Goal: Information Seeking & Learning: Learn about a topic

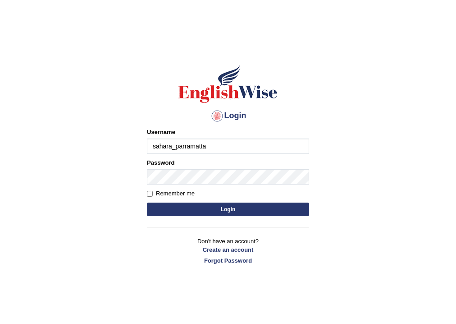
click at [185, 146] on input "sahara_parramatta" at bounding box center [228, 145] width 162 height 15
type input "sahara_paramatta"
click at [151, 193] on input "Remember me" at bounding box center [150, 194] width 6 height 6
checkbox input "true"
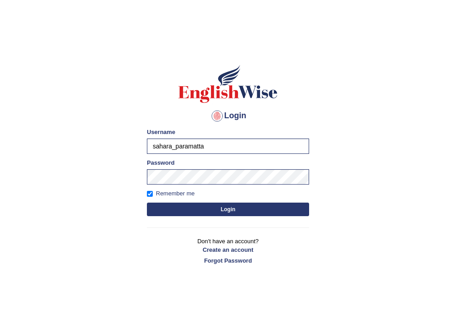
click at [151, 207] on button "Login" at bounding box center [228, 209] width 162 height 14
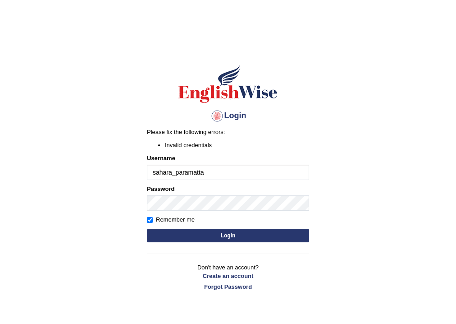
click at [221, 174] on input "sahara_paramatta" at bounding box center [228, 172] width 162 height 15
type input "sahara_paramatta"
click at [201, 231] on button "Login" at bounding box center [228, 236] width 162 height 14
click at [220, 172] on input "sahara_paramatta" at bounding box center [228, 172] width 162 height 15
drag, startPoint x: 220, startPoint y: 172, endPoint x: 94, endPoint y: 171, distance: 126.2
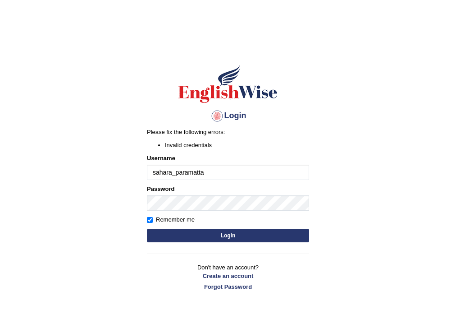
click at [94, 171] on body "Login Please fix the following errors: Invalid credentials Username sahara_para…" at bounding box center [228, 185] width 456 height 324
type input "sahara_paramatta"
click at [163, 231] on button "Login" at bounding box center [228, 236] width 162 height 14
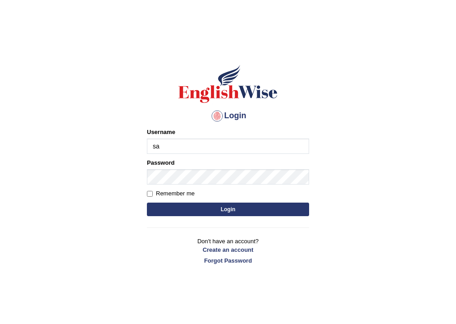
type input "sahara_paramatta"
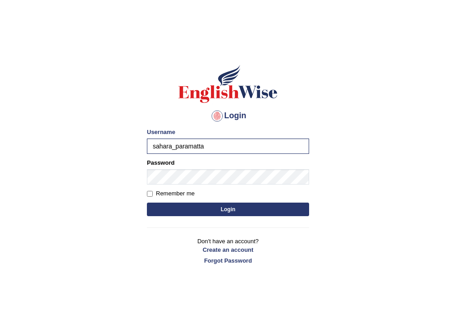
click at [146, 193] on div "Login Please fix the following errors: Username sahara_paramatta Password Remem…" at bounding box center [228, 164] width 178 height 226
click at [147, 202] on button "Login" at bounding box center [228, 209] width 162 height 14
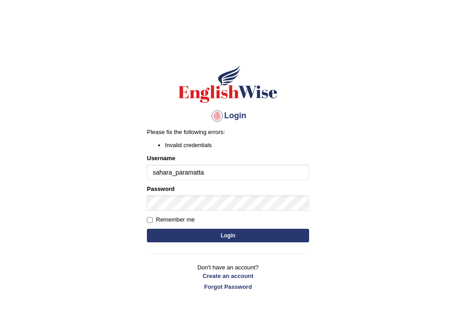
click at [260, 179] on input "sahara_paramatta" at bounding box center [228, 172] width 162 height 15
click at [216, 176] on input "sahara_paramatta" at bounding box center [228, 172] width 162 height 15
click at [182, 230] on button "Login" at bounding box center [228, 236] width 162 height 14
click at [150, 221] on input "Remember me" at bounding box center [150, 220] width 6 height 6
checkbox input "true"
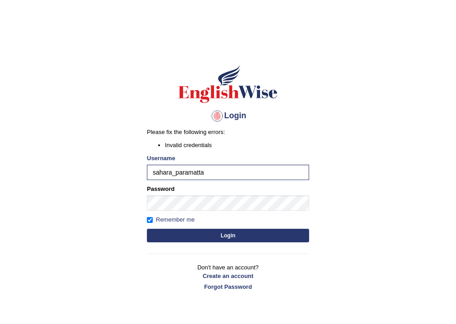
click at [174, 233] on button "Login" at bounding box center [228, 236] width 162 height 14
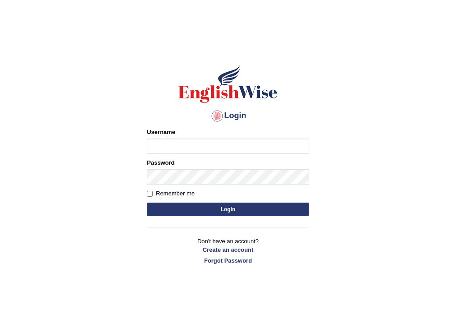
click at [180, 148] on input "Username" at bounding box center [228, 145] width 162 height 15
click at [169, 229] on div "Login Please fix the following errors: Username Password Remember me Login Don'…" at bounding box center [228, 164] width 178 height 226
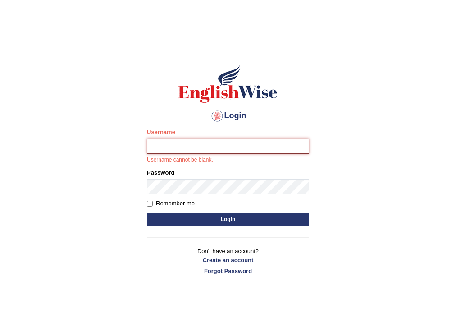
click at [174, 144] on input "Username" at bounding box center [228, 145] width 162 height 15
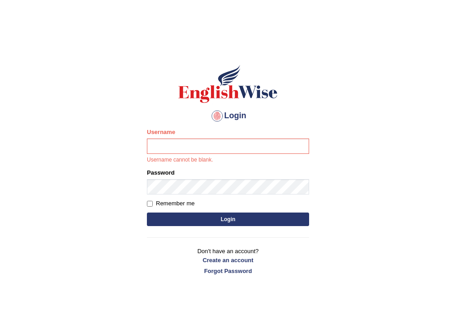
click at [170, 248] on p "Don't have an account? Create an account Forgot Password" at bounding box center [228, 261] width 162 height 28
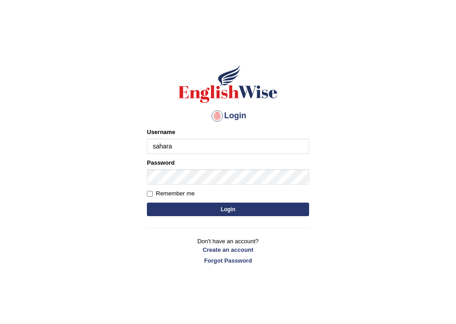
type input "sahara_paramatta"
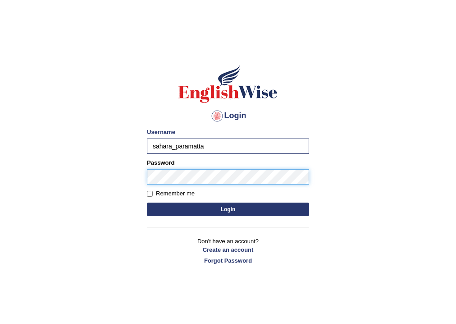
click at [147, 202] on button "Login" at bounding box center [228, 209] width 162 height 14
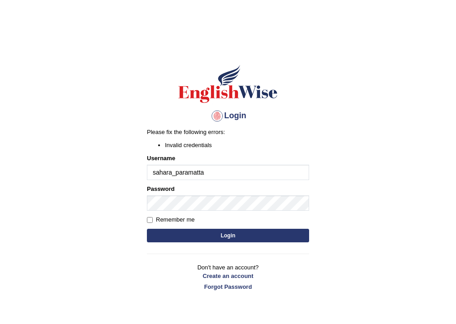
click at [112, 155] on body "Login Please fix the following errors: Invalid credentials Username sahara_para…" at bounding box center [228, 185] width 456 height 324
click at [112, 154] on body "Login Please fix the following errors: Invalid credentials Username sahara_para…" at bounding box center [228, 185] width 456 height 324
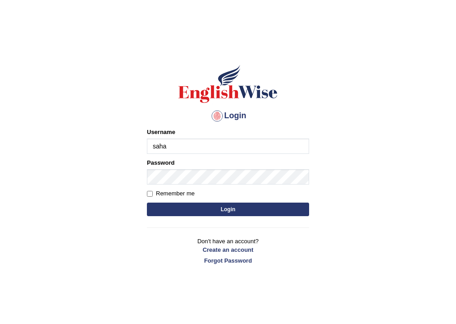
type input "sahara_paramatta"
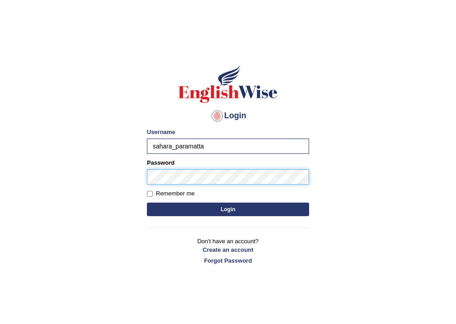
click at [147, 202] on button "Login" at bounding box center [228, 209] width 162 height 14
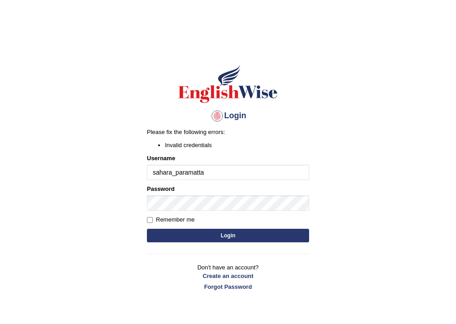
click at [199, 169] on input "sahara_paramatta" at bounding box center [228, 172] width 162 height 15
drag, startPoint x: 217, startPoint y: 170, endPoint x: 103, endPoint y: 164, distance: 114.3
click at [103, 164] on body "Login Please fix the following errors: Invalid credentials Username sahara_para…" at bounding box center [228, 185] width 456 height 324
type input "S"
type input "s"
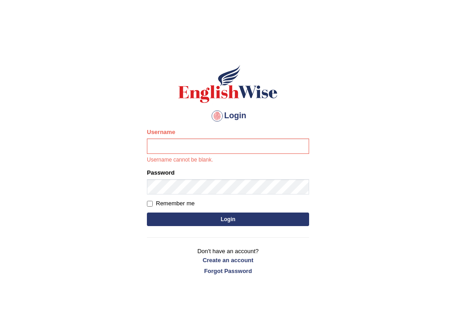
click at [164, 136] on label "Username" at bounding box center [161, 132] width 28 height 9
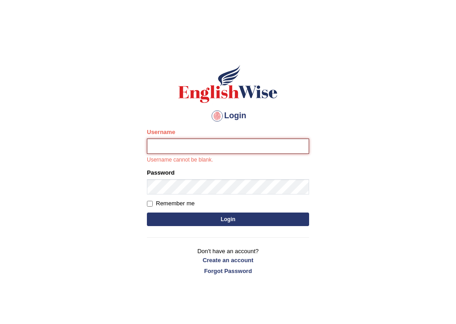
click at [164, 138] on input "Username" at bounding box center [228, 145] width 162 height 15
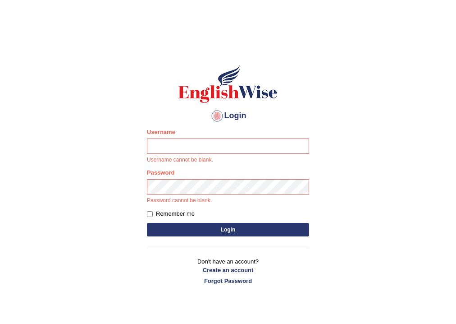
click at [164, 138] on div "Username Username cannot be blank." at bounding box center [228, 146] width 162 height 37
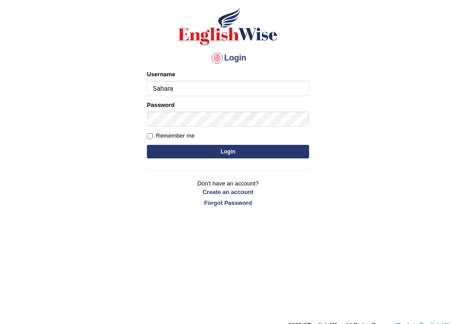
scroll to position [72, 0]
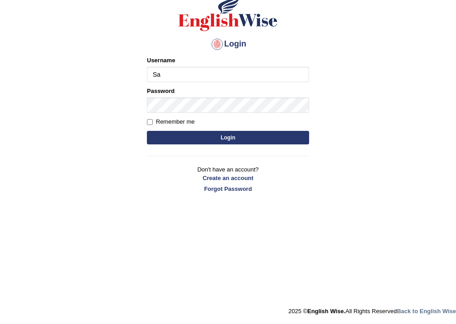
type input "S"
type input "sahara_paramatta"
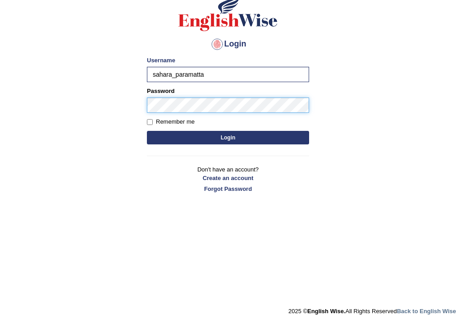
click at [147, 131] on button "Login" at bounding box center [228, 138] width 162 height 14
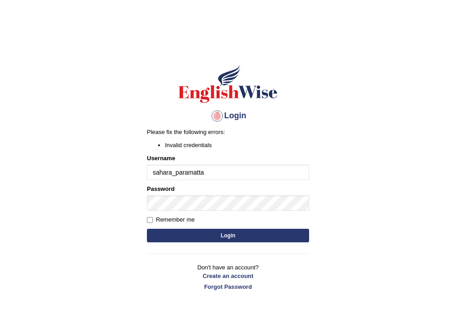
click at [222, 170] on input "sahara_paramatta" at bounding box center [228, 172] width 162 height 15
type input "s"
click at [164, 257] on div "Login Please fix the following errors: Invalid credentials Username sahara_para…" at bounding box center [228, 177] width 178 height 252
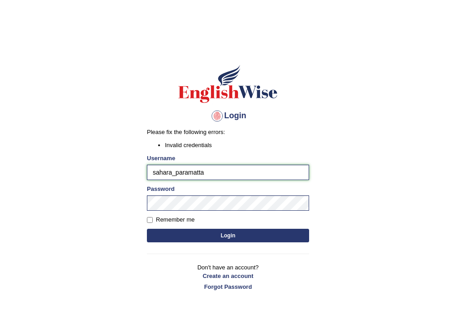
click at [185, 174] on input "sahara_paramatta" at bounding box center [228, 172] width 162 height 15
type input "sahara_parramatta"
click at [189, 234] on button "Login" at bounding box center [228, 236] width 162 height 14
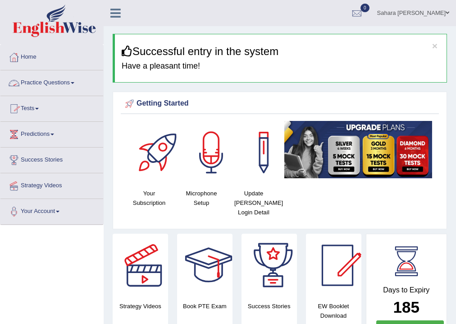
click at [45, 81] on link "Practice Questions" at bounding box center [51, 81] width 103 height 23
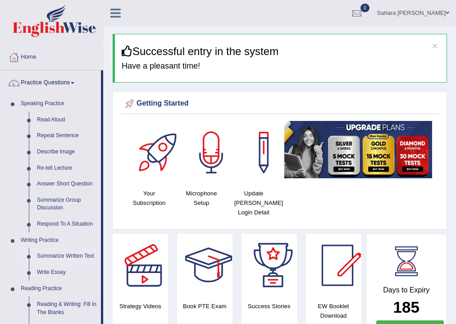
scroll to position [72, 0]
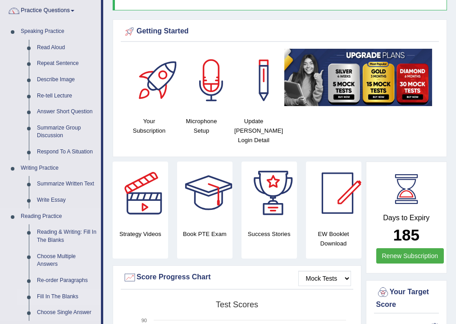
click at [46, 292] on link "Fill In The Blanks" at bounding box center [67, 297] width 68 height 16
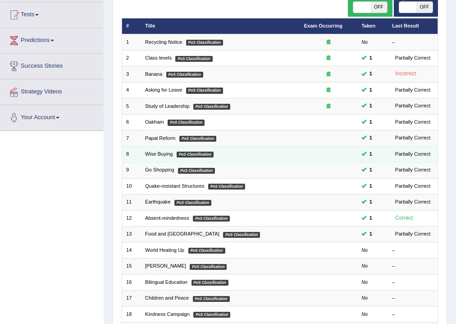
scroll to position [108, 0]
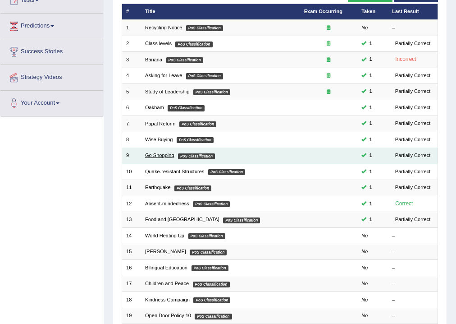
click at [154, 155] on link "Go Shopping" at bounding box center [159, 154] width 29 height 5
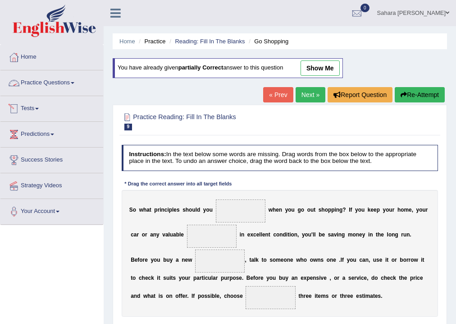
click at [45, 108] on link "Tests" at bounding box center [51, 107] width 103 height 23
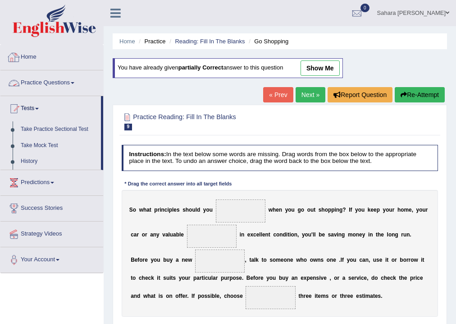
click at [22, 81] on link "Practice Questions" at bounding box center [51, 81] width 103 height 23
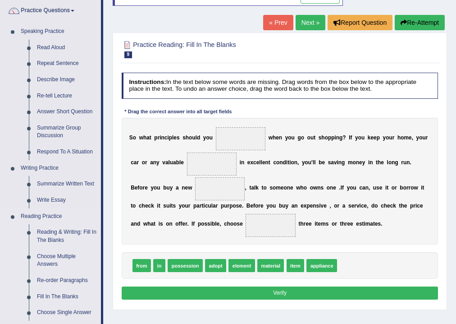
scroll to position [180, 0]
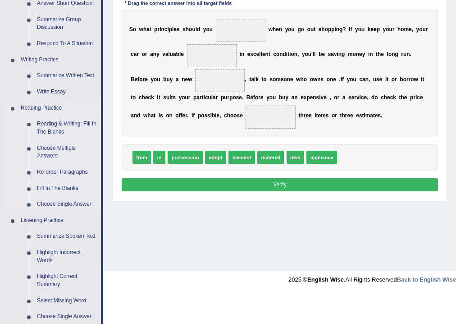
click at [56, 185] on link "Fill In The Blanks" at bounding box center [67, 188] width 68 height 16
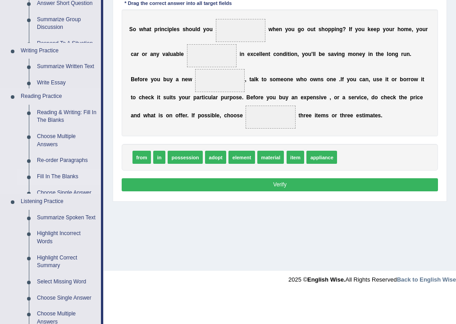
scroll to position [150, 0]
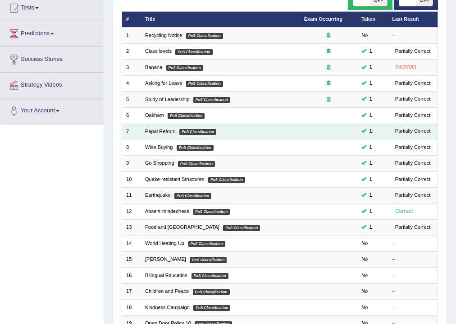
scroll to position [108, 0]
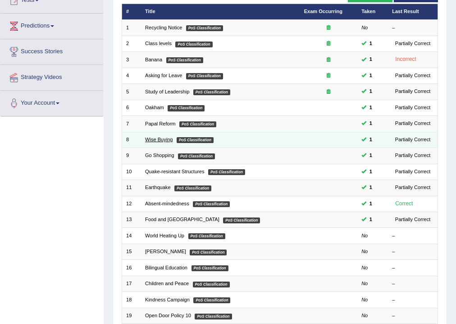
click at [170, 138] on link "Wise Buying" at bounding box center [159, 139] width 28 height 5
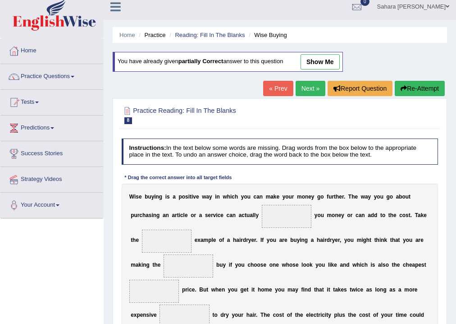
scroll to position [5, 0]
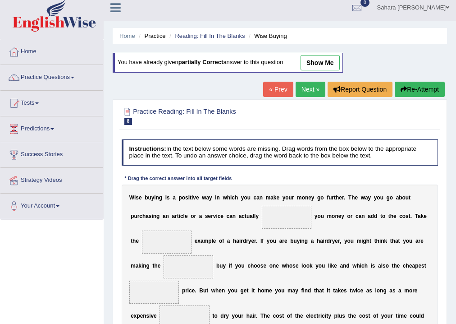
click at [327, 66] on link "show me" at bounding box center [320, 62] width 39 height 15
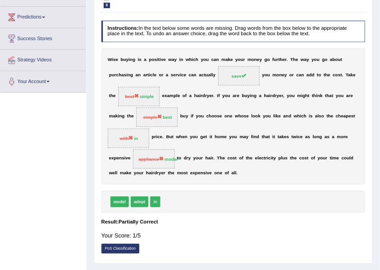
scroll to position [0, 0]
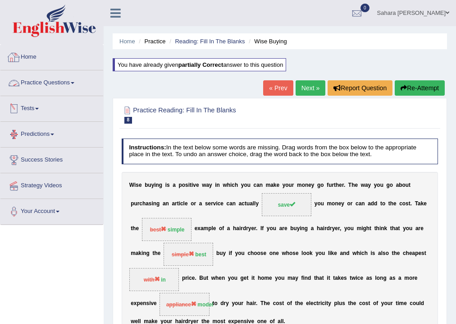
click at [111, 13] on icon at bounding box center [115, 13] width 10 height 12
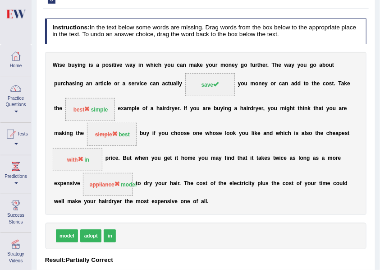
scroll to position [150, 0]
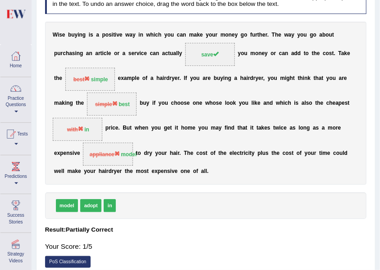
click at [330, 100] on b "h" at bounding box center [331, 103] width 3 height 6
click at [98, 126] on span "with in" at bounding box center [78, 129] width 50 height 23
click at [139, 128] on b "h" at bounding box center [140, 127] width 3 height 6
click at [324, 128] on b "a" at bounding box center [323, 127] width 3 height 6
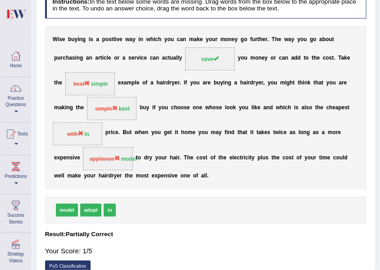
scroll to position [30, 0]
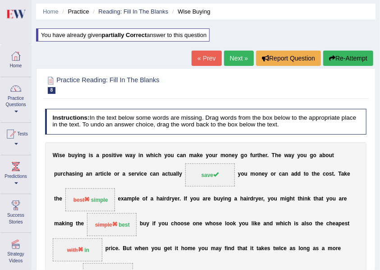
click at [233, 62] on link "Next »" at bounding box center [239, 57] width 30 height 15
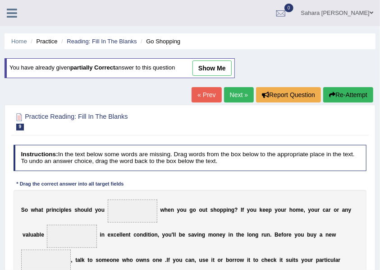
scroll to position [30, 0]
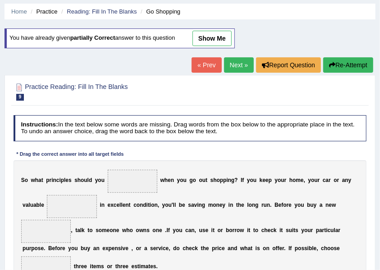
click at [210, 37] on link "show me" at bounding box center [212, 38] width 39 height 15
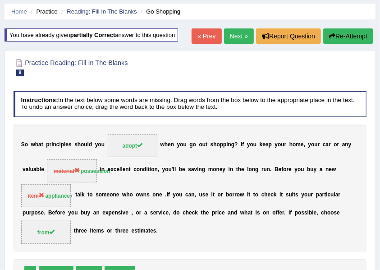
click at [240, 36] on link "Next »" at bounding box center [239, 35] width 30 height 15
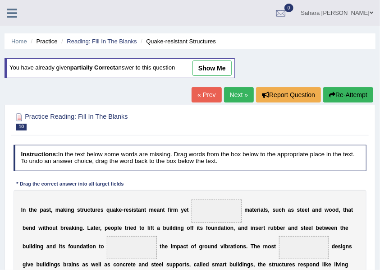
click at [208, 69] on link "show me" at bounding box center [212, 67] width 39 height 15
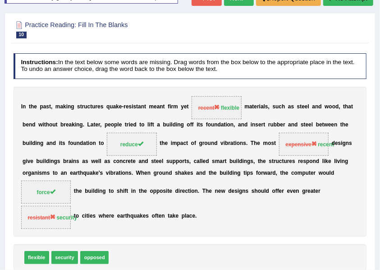
scroll to position [90, 0]
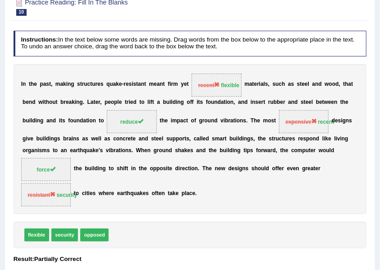
click at [172, 85] on b "r" at bounding box center [172, 84] width 2 height 6
click at [177, 85] on b "m" at bounding box center [175, 84] width 5 height 6
click at [192, 85] on span "recent flexible" at bounding box center [217, 84] width 50 height 23
click at [209, 85] on span "recent" at bounding box center [209, 85] width 22 height 6
drag, startPoint x: 294, startPoint y: 121, endPoint x: 302, endPoint y: 120, distance: 8.2
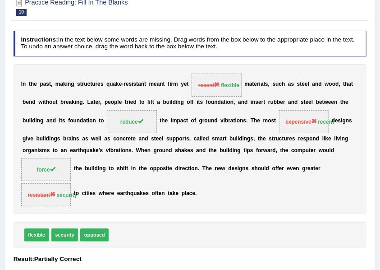
click at [295, 121] on span "expensive" at bounding box center [301, 122] width 32 height 6
click at [272, 165] on b "o" at bounding box center [273, 168] width 3 height 6
drag, startPoint x: 37, startPoint y: 197, endPoint x: 43, endPoint y: 197, distance: 6.3
click at [43, 197] on span "resistant security" at bounding box center [46, 194] width 50 height 23
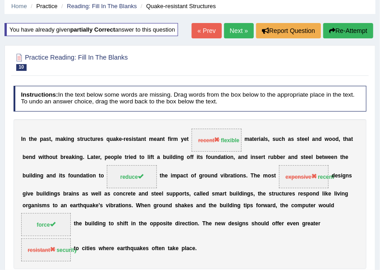
scroll to position [0, 0]
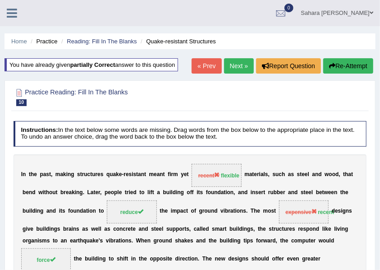
click at [241, 68] on link "Next »" at bounding box center [239, 65] width 30 height 15
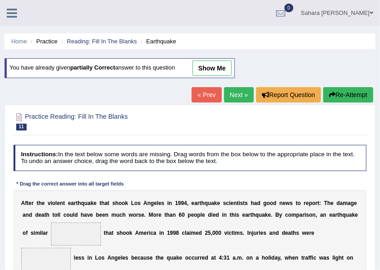
click at [209, 73] on link "show me" at bounding box center [212, 67] width 39 height 15
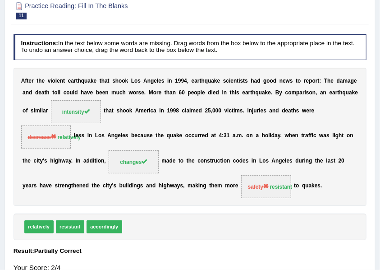
scroll to position [90, 0]
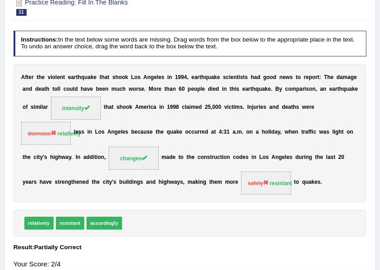
drag, startPoint x: 257, startPoint y: 183, endPoint x: 322, endPoint y: 180, distance: 65.0
click at [267, 184] on span "safety" at bounding box center [258, 183] width 21 height 6
click at [322, 180] on div "A f t e r t h e v i o l e n t e a r t h q u a k e t h a t s h o o k L o s A n g…" at bounding box center [190, 133] width 353 height 138
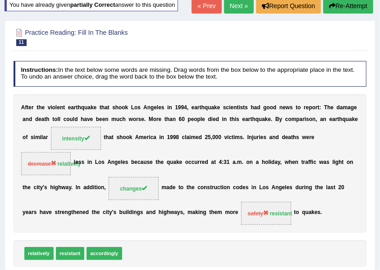
scroll to position [0, 0]
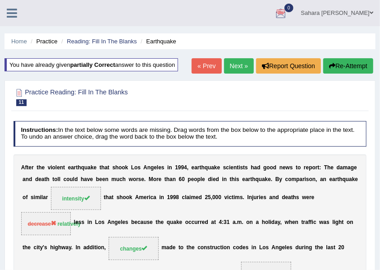
click at [14, 12] on icon at bounding box center [12, 13] width 10 height 12
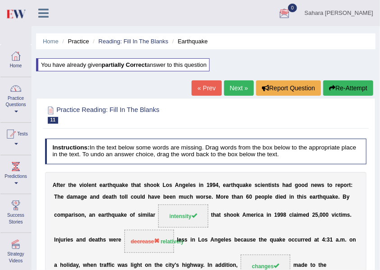
click at [18, 108] on link "Practice Questions" at bounding box center [15, 98] width 31 height 42
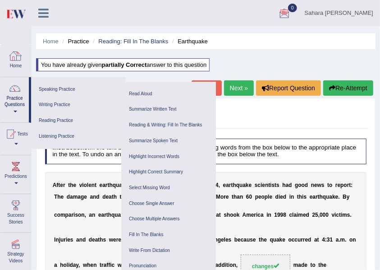
click at [14, 62] on div at bounding box center [16, 56] width 14 height 14
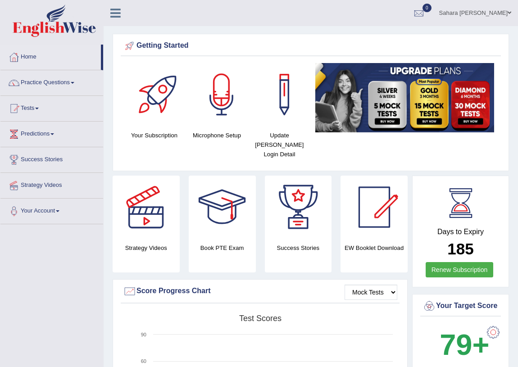
drag, startPoint x: 314, startPoint y: 1, endPoint x: 62, endPoint y: 82, distance: 264.6
click at [62, 82] on link "Practice Questions" at bounding box center [51, 81] width 103 height 23
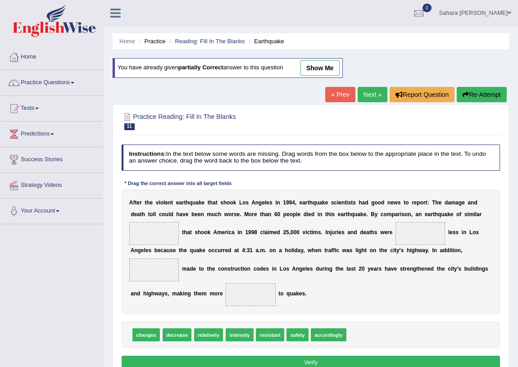
drag, startPoint x: 82, startPoint y: 251, endPoint x: 78, endPoint y: 246, distance: 5.9
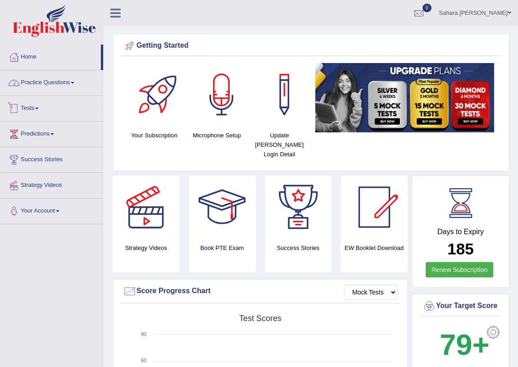
click at [74, 82] on span at bounding box center [73, 83] width 4 height 2
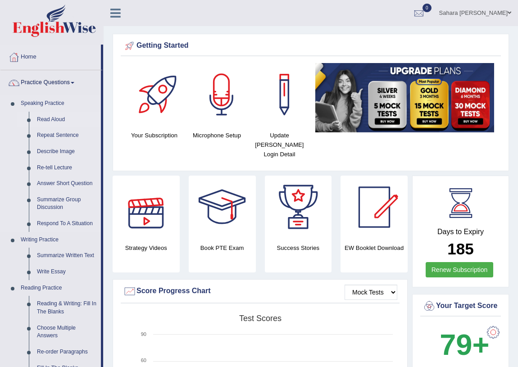
click at [50, 120] on link "Read Aloud" at bounding box center [67, 120] width 68 height 16
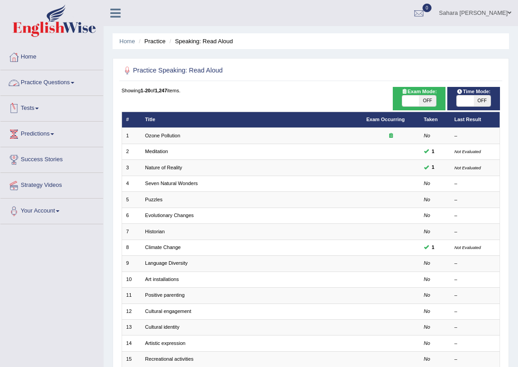
click at [47, 88] on link "Practice Questions" at bounding box center [51, 81] width 103 height 23
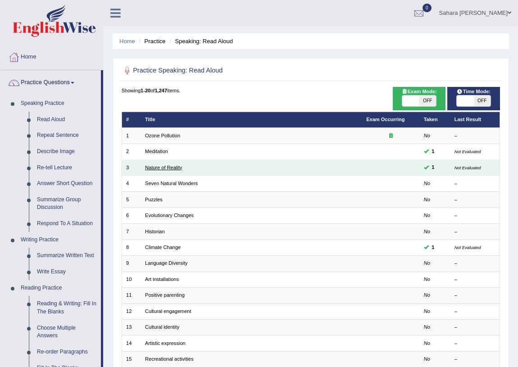
click at [162, 168] on link "Nature of Reality" at bounding box center [163, 167] width 37 height 5
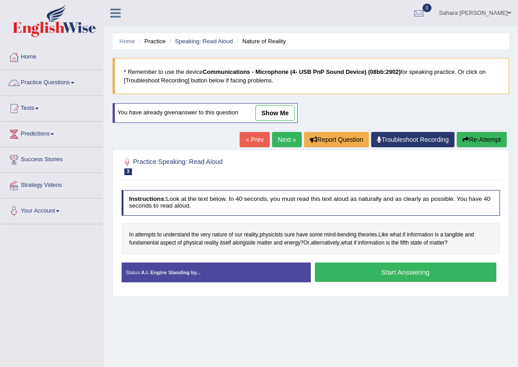
click at [19, 82] on div at bounding box center [14, 83] width 14 height 14
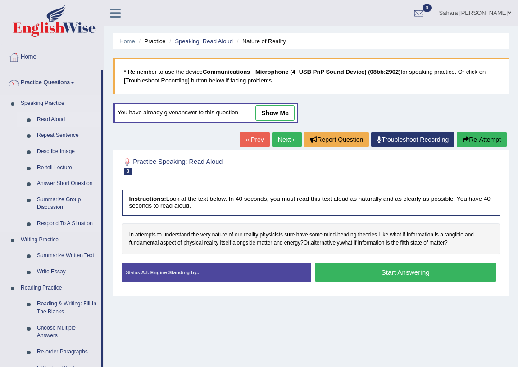
click at [39, 123] on link "Read Aloud" at bounding box center [67, 120] width 68 height 16
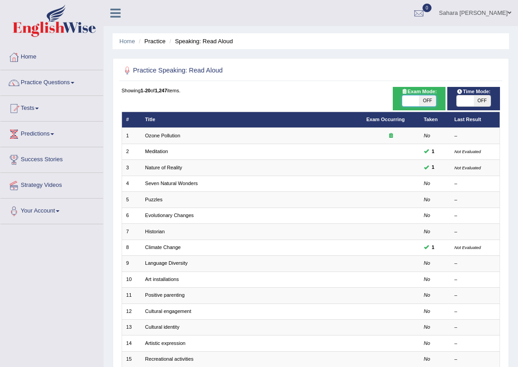
click at [417, 102] on span at bounding box center [411, 101] width 17 height 11
checkbox input "true"
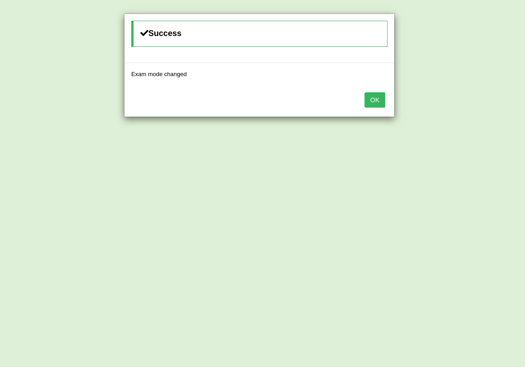
click at [477, 101] on div "Success Exam mode changed OK" at bounding box center [262, 183] width 525 height 367
click at [381, 100] on button "OK" at bounding box center [374, 99] width 21 height 15
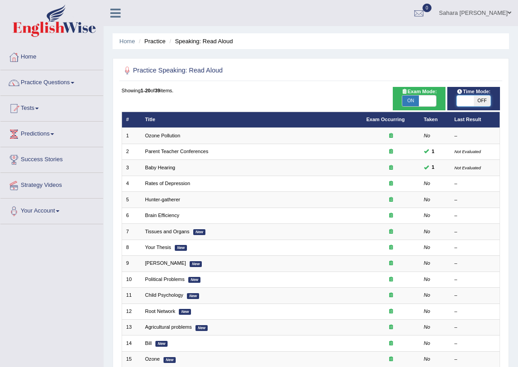
click at [460, 104] on span at bounding box center [465, 101] width 17 height 11
checkbox input "true"
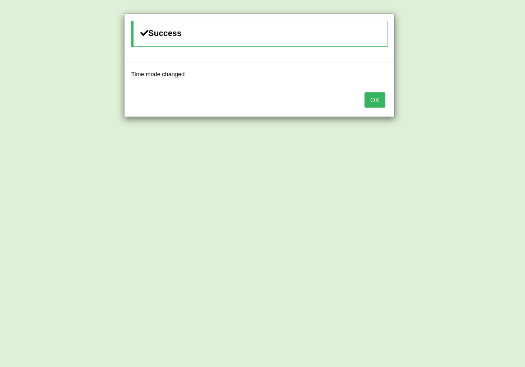
click at [379, 94] on button "OK" at bounding box center [374, 99] width 21 height 15
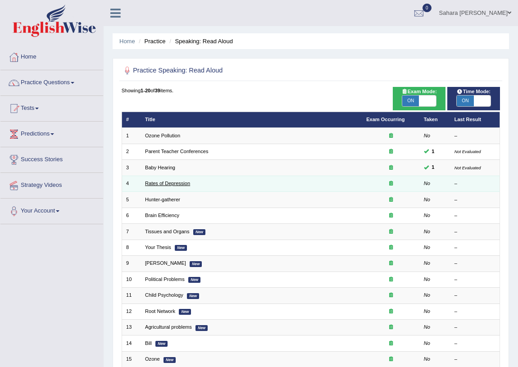
click at [184, 183] on link "Rates of Depression" at bounding box center [167, 183] width 45 height 5
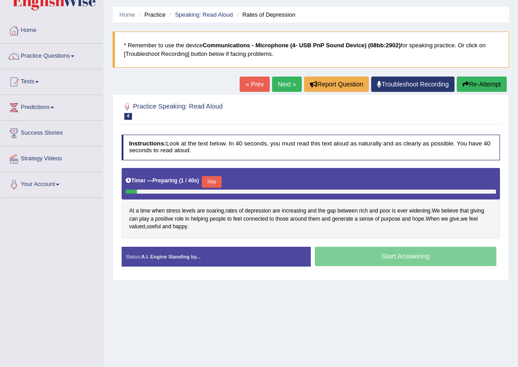
scroll to position [41, 0]
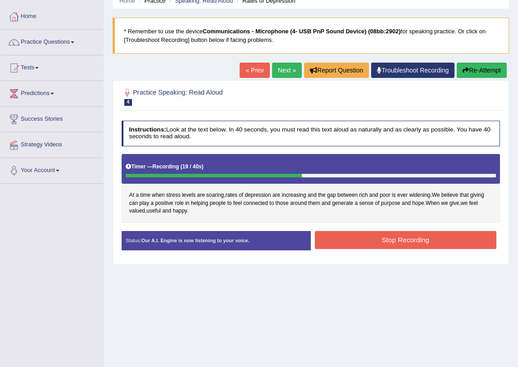
click at [449, 242] on button "Stop Recording" at bounding box center [406, 240] width 182 height 18
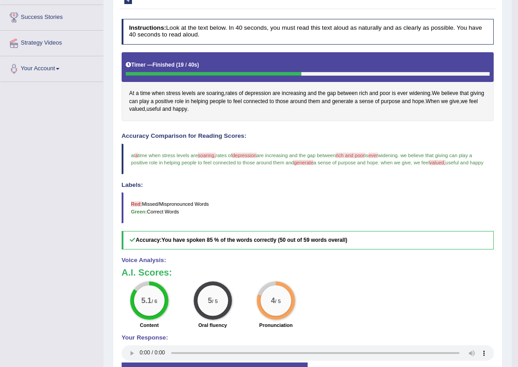
scroll to position [44, 0]
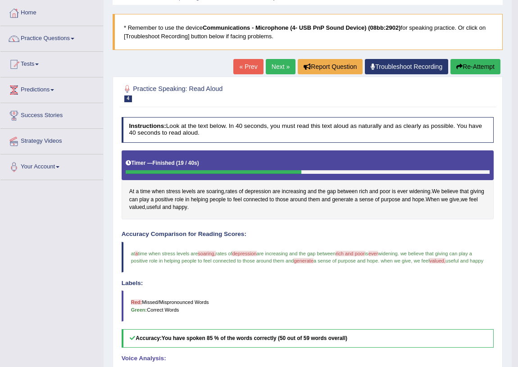
click at [282, 71] on link "Next »" at bounding box center [281, 66] width 30 height 15
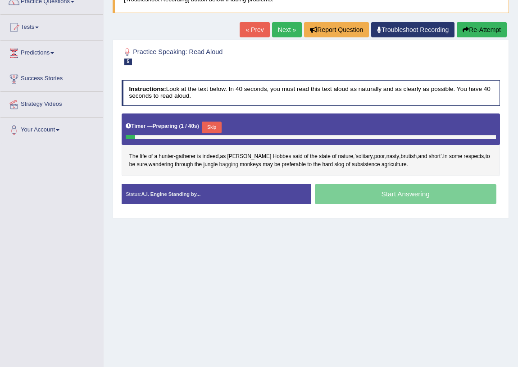
scroll to position [82, 0]
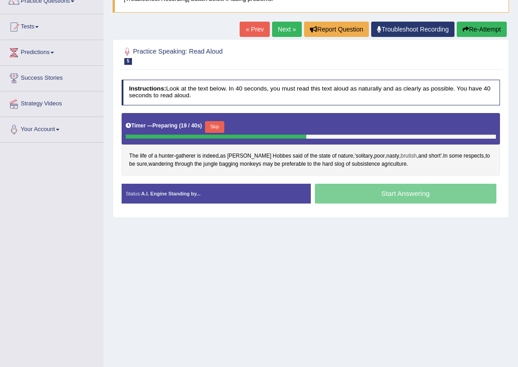
click at [401, 156] on span "brutish" at bounding box center [409, 156] width 16 height 8
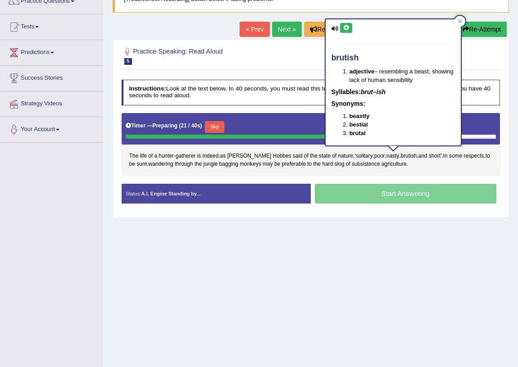
click at [345, 27] on icon at bounding box center [346, 27] width 7 height 5
click at [338, 173] on div "The life of a hunter - gatherer is indeed , as Thomas Hobbes said of the state …" at bounding box center [311, 144] width 379 height 63
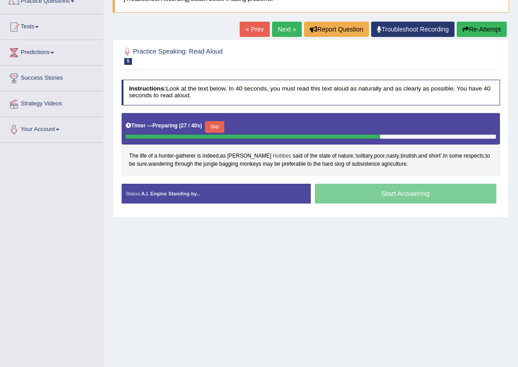
click at [273, 156] on span "Hobbes" at bounding box center [282, 156] width 18 height 8
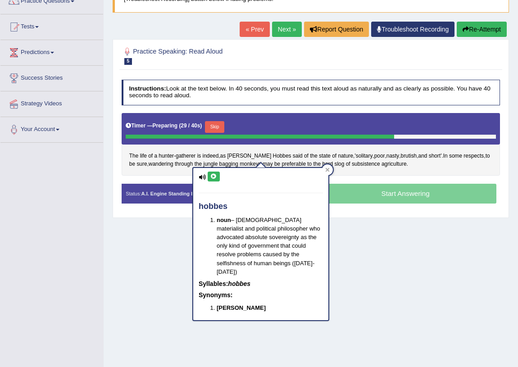
click at [363, 174] on div "The life of a hunter - gatherer is indeed , as Thomas Hobbes said of the state …" at bounding box center [311, 144] width 379 height 63
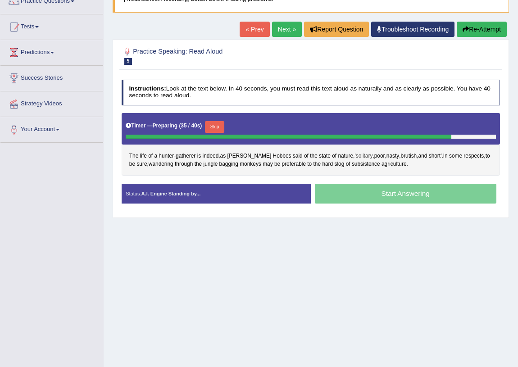
click at [355, 156] on span "'solitary" at bounding box center [364, 156] width 18 height 8
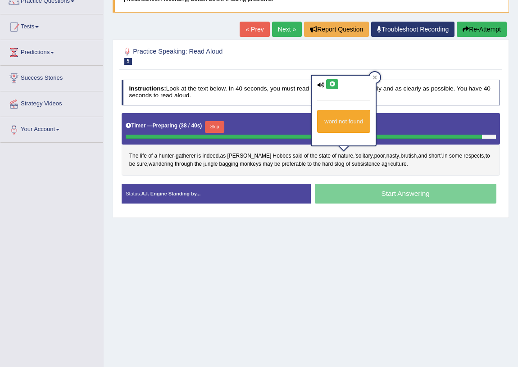
click at [332, 84] on icon at bounding box center [332, 84] width 7 height 5
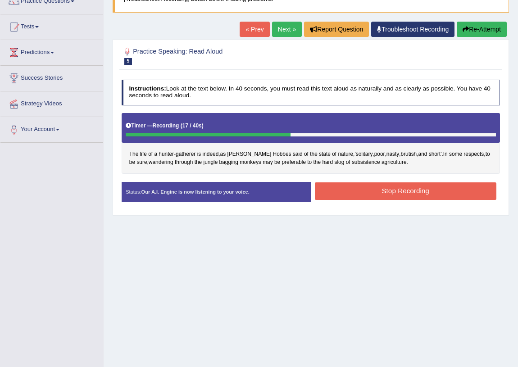
click at [327, 188] on button "Stop Recording" at bounding box center [406, 192] width 182 height 18
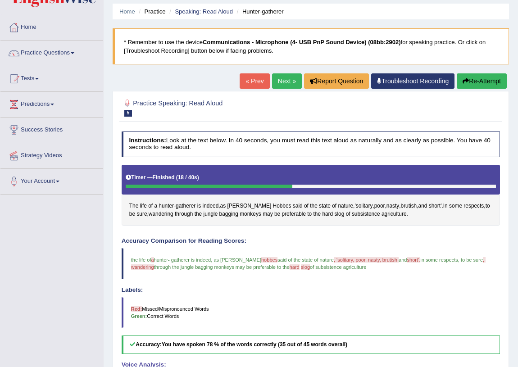
scroll to position [29, 0]
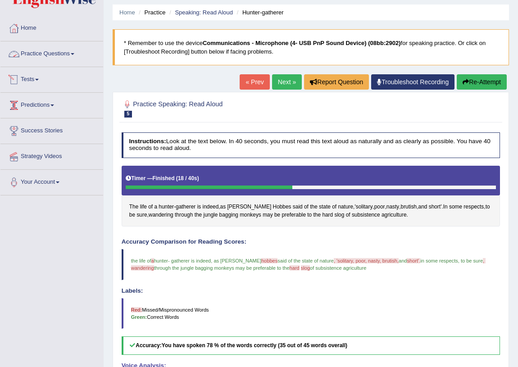
click at [21, 52] on link "Practice Questions" at bounding box center [51, 52] width 103 height 23
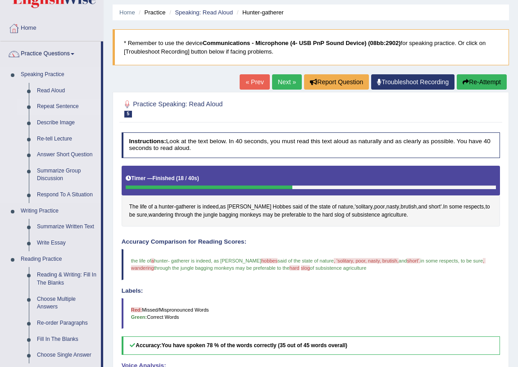
click at [50, 107] on link "Repeat Sentence" at bounding box center [67, 107] width 68 height 16
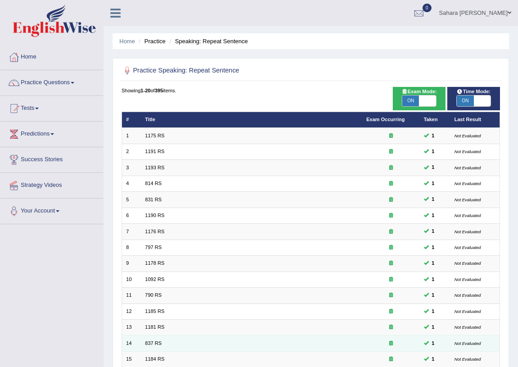
scroll to position [152, 0]
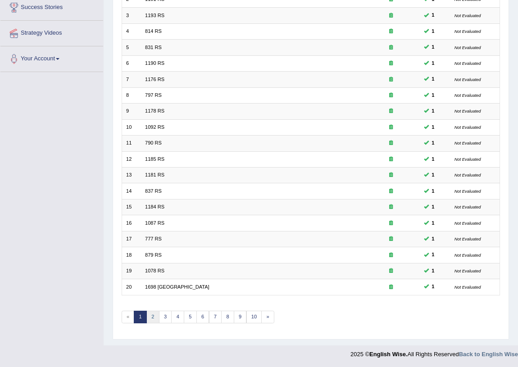
click at [153, 317] on link "2" at bounding box center [153, 317] width 13 height 13
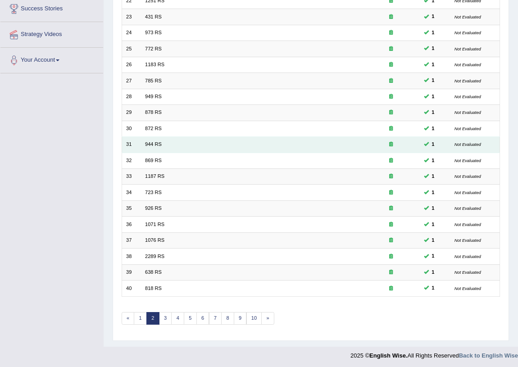
scroll to position [152, 0]
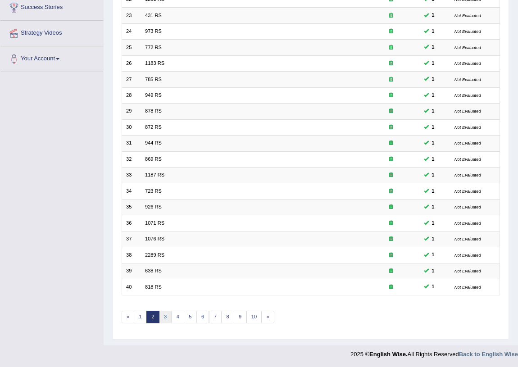
click at [166, 319] on link "3" at bounding box center [165, 317] width 13 height 13
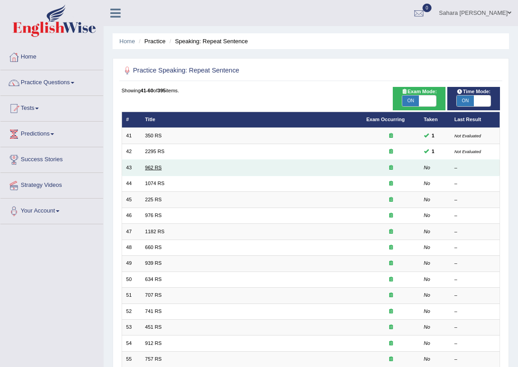
click at [152, 166] on link "962 RS" at bounding box center [153, 167] width 17 height 5
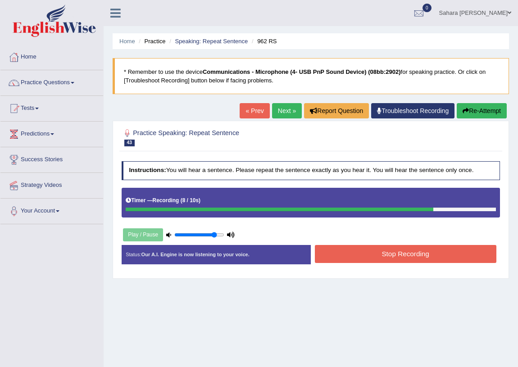
click at [376, 254] on button "Stop Recording" at bounding box center [406, 254] width 182 height 18
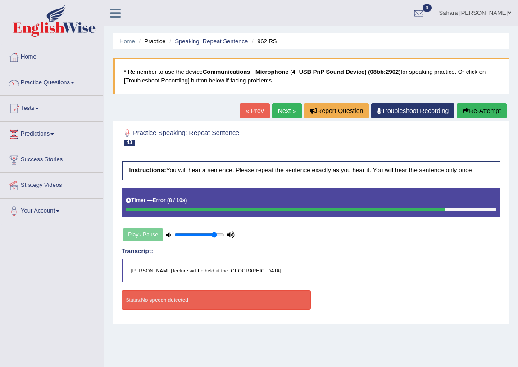
click at [279, 107] on link "Next »" at bounding box center [287, 110] width 30 height 15
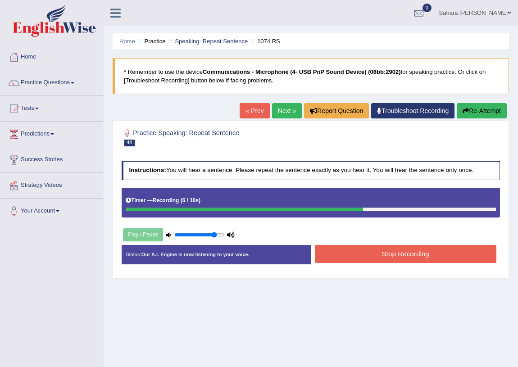
click at [362, 259] on button "Stop Recording" at bounding box center [406, 254] width 182 height 18
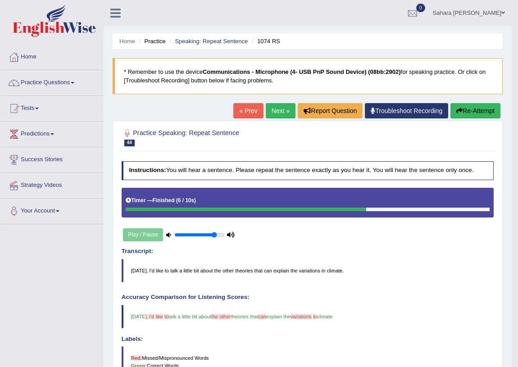
click at [273, 112] on link "Next »" at bounding box center [281, 110] width 30 height 15
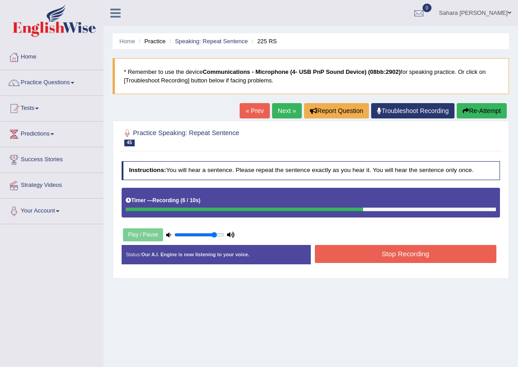
click at [386, 257] on button "Stop Recording" at bounding box center [406, 254] width 182 height 18
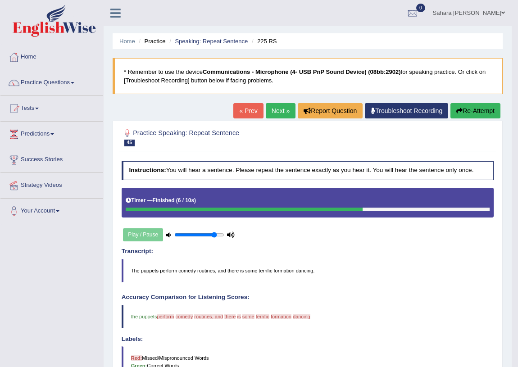
click at [271, 110] on link "Next »" at bounding box center [281, 110] width 30 height 15
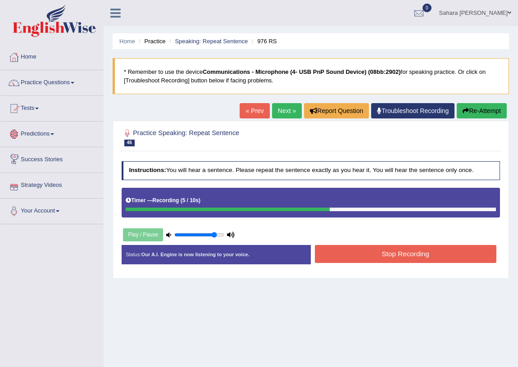
click at [384, 249] on button "Stop Recording" at bounding box center [406, 254] width 182 height 18
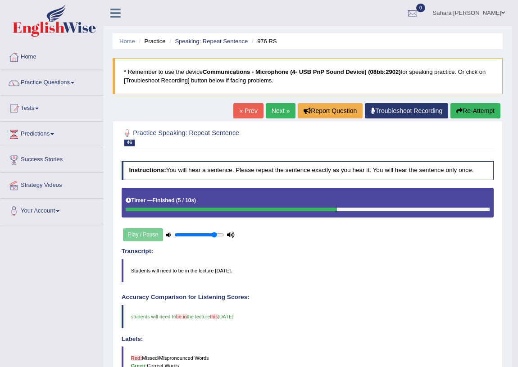
click at [271, 114] on link "Next »" at bounding box center [281, 110] width 30 height 15
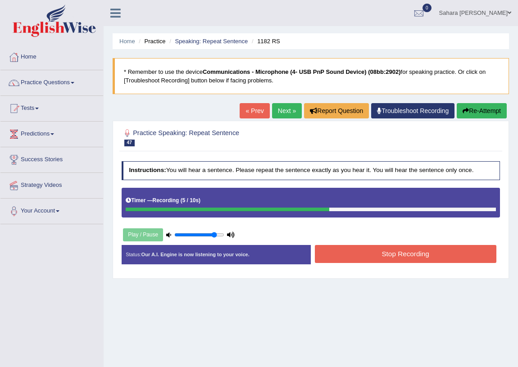
click at [361, 249] on button "Stop Recording" at bounding box center [406, 254] width 182 height 18
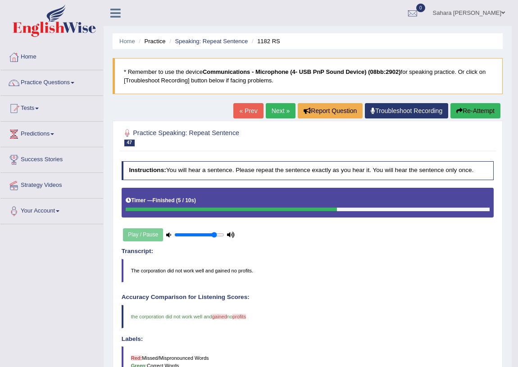
click at [277, 109] on link "Next »" at bounding box center [281, 110] width 30 height 15
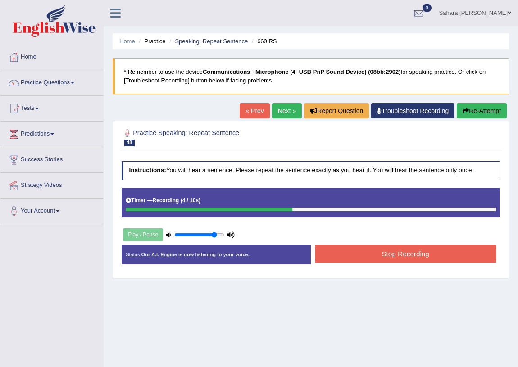
click at [330, 258] on button "Stop Recording" at bounding box center [406, 254] width 182 height 18
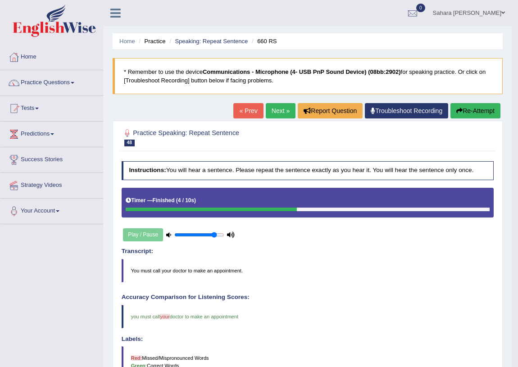
click at [266, 109] on link "Next »" at bounding box center [281, 110] width 30 height 15
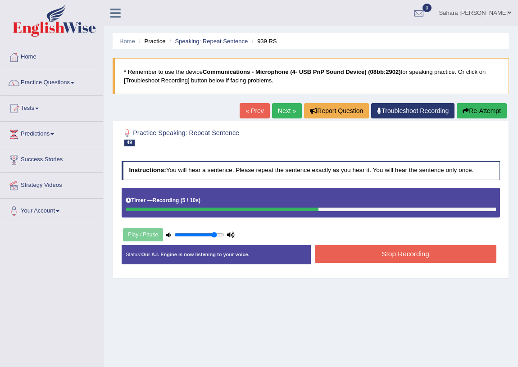
click at [423, 252] on button "Stop Recording" at bounding box center [406, 254] width 182 height 18
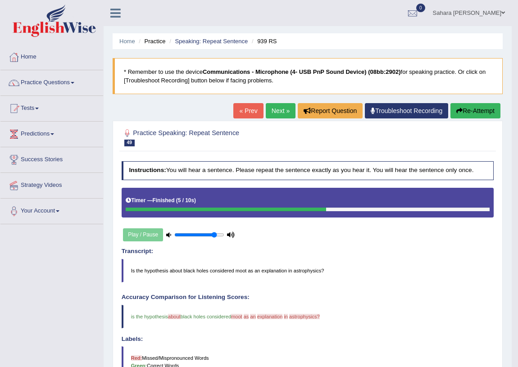
click at [282, 110] on link "Next »" at bounding box center [281, 110] width 30 height 15
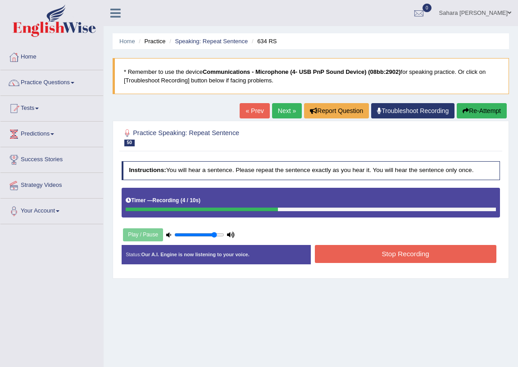
click at [349, 253] on button "Stop Recording" at bounding box center [406, 254] width 182 height 18
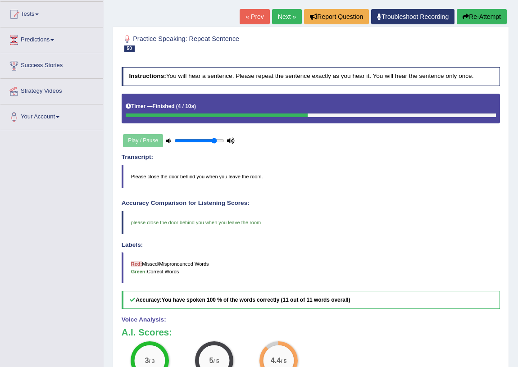
scroll to position [89, 0]
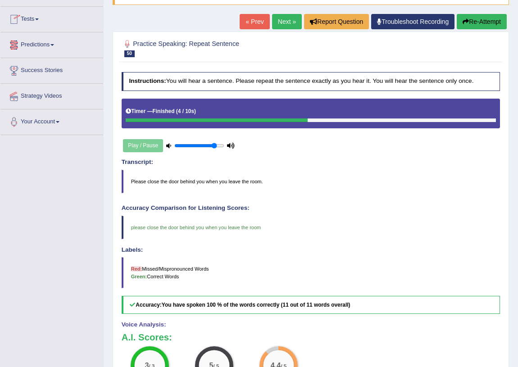
click at [278, 23] on link "Next »" at bounding box center [287, 21] width 30 height 15
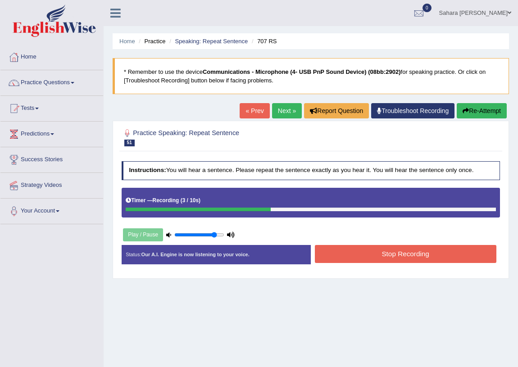
click at [378, 257] on button "Stop Recording" at bounding box center [406, 254] width 182 height 18
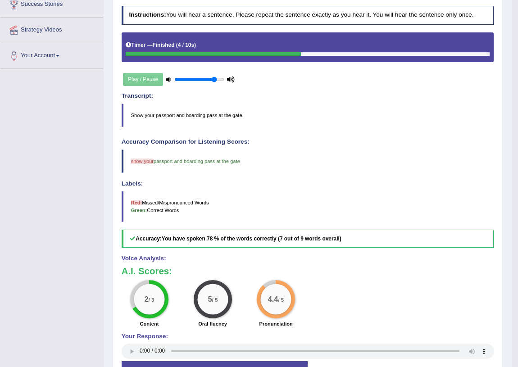
scroll to position [41, 0]
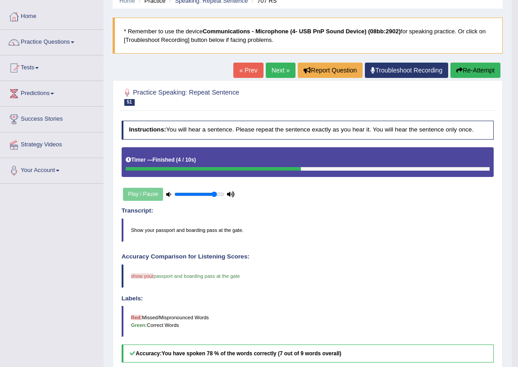
click at [272, 63] on link "Next »" at bounding box center [281, 70] width 30 height 15
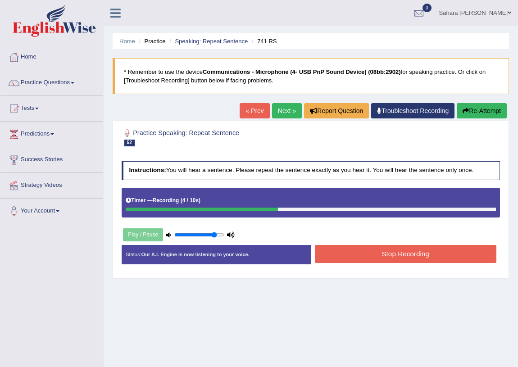
click at [403, 258] on button "Stop Recording" at bounding box center [406, 254] width 182 height 18
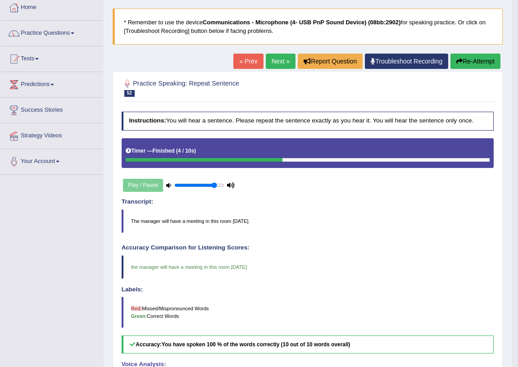
scroll to position [48, 0]
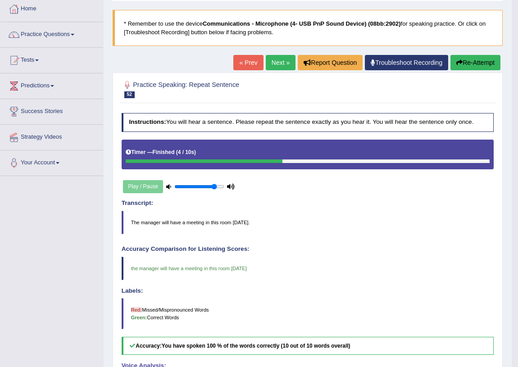
click at [275, 61] on link "Next »" at bounding box center [281, 62] width 30 height 15
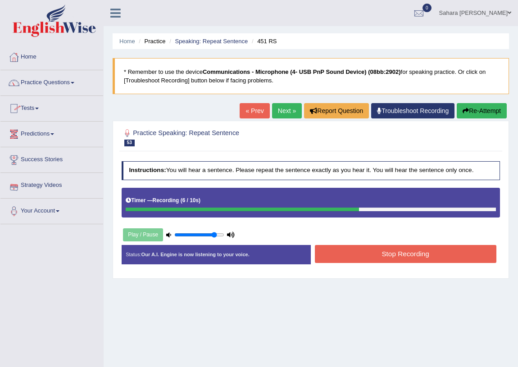
click at [338, 248] on button "Stop Recording" at bounding box center [406, 254] width 182 height 18
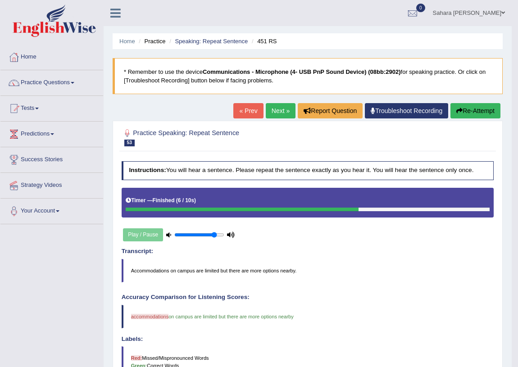
click at [279, 108] on link "Next »" at bounding box center [281, 110] width 30 height 15
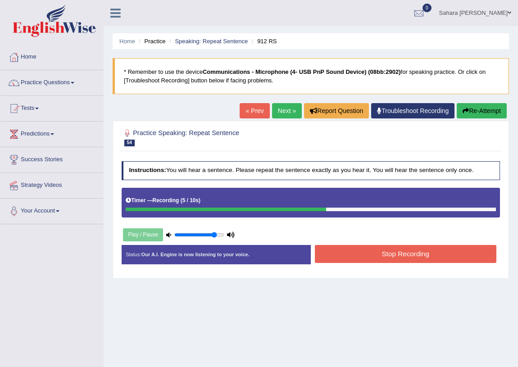
click at [346, 251] on button "Stop Recording" at bounding box center [406, 254] width 182 height 18
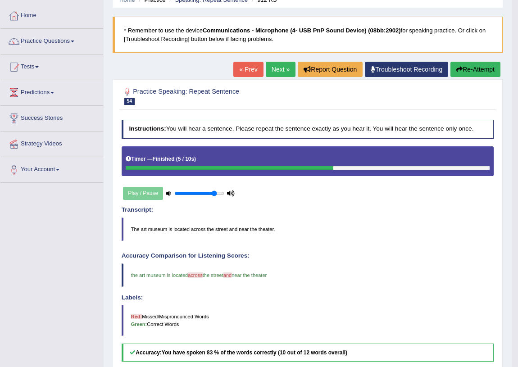
scroll to position [41, 0]
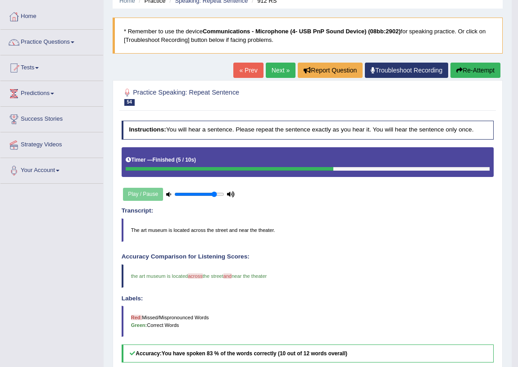
click at [266, 68] on link "Next »" at bounding box center [281, 70] width 30 height 15
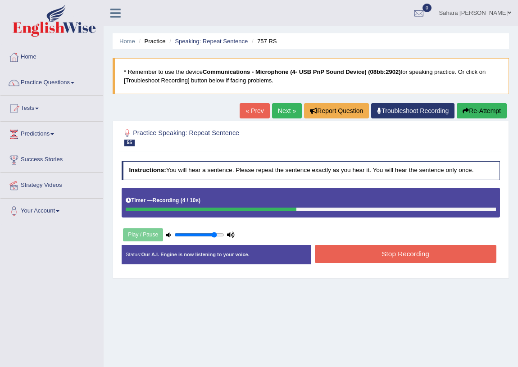
click at [401, 258] on button "Stop Recording" at bounding box center [406, 254] width 182 height 18
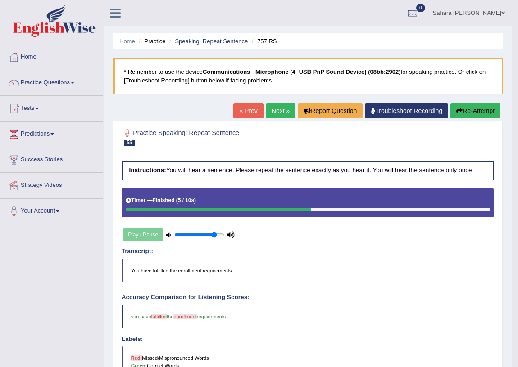
click at [275, 112] on link "Next »" at bounding box center [281, 110] width 30 height 15
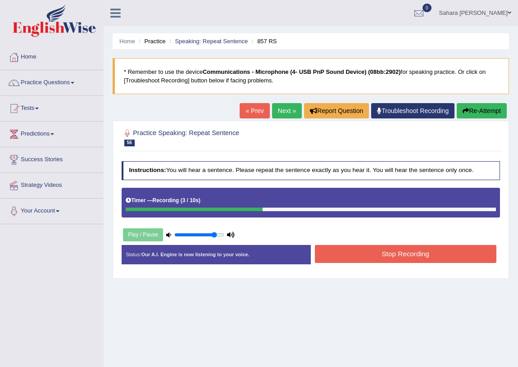
click at [375, 257] on button "Stop Recording" at bounding box center [406, 254] width 182 height 18
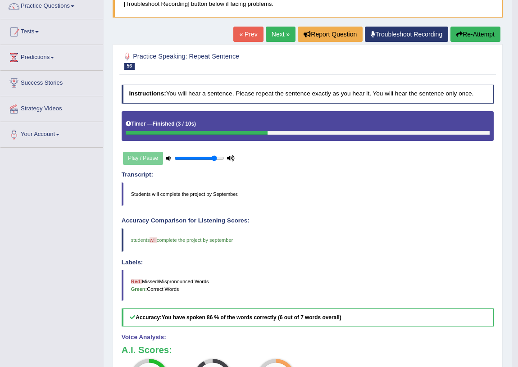
scroll to position [41, 0]
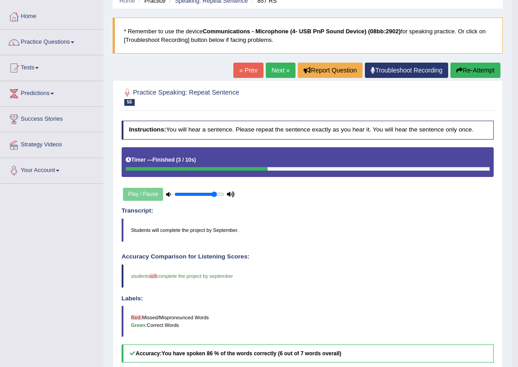
click at [281, 69] on link "Next »" at bounding box center [281, 70] width 30 height 15
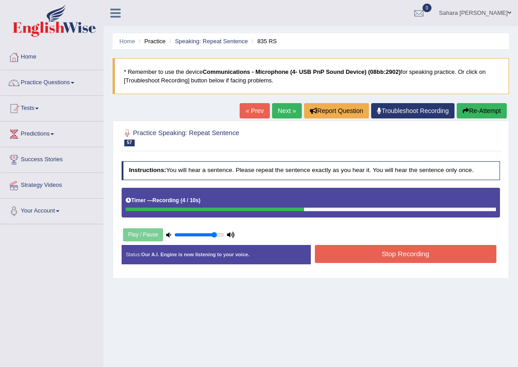
click at [442, 259] on button "Stop Recording" at bounding box center [406, 254] width 182 height 18
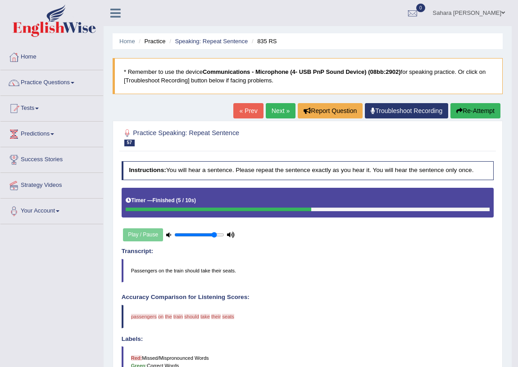
click at [267, 112] on link "Next »" at bounding box center [281, 110] width 30 height 15
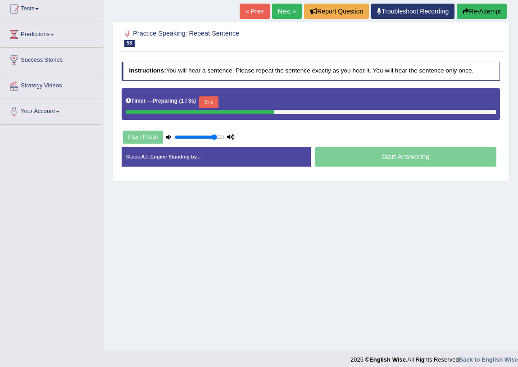
scroll to position [105, 0]
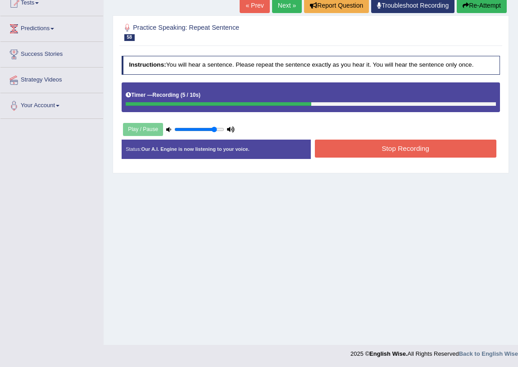
click at [436, 153] on button "Stop Recording" at bounding box center [406, 149] width 182 height 18
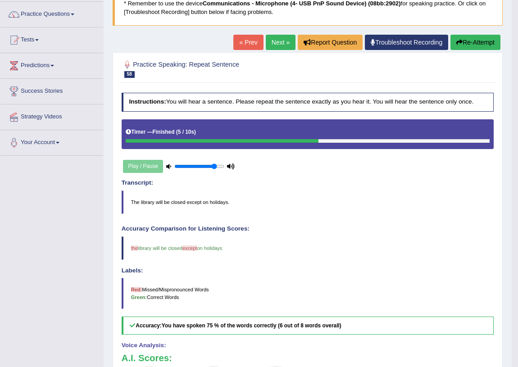
scroll to position [7, 0]
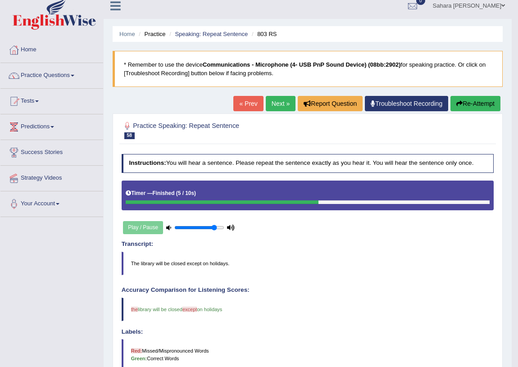
click at [269, 102] on link "Next »" at bounding box center [281, 103] width 30 height 15
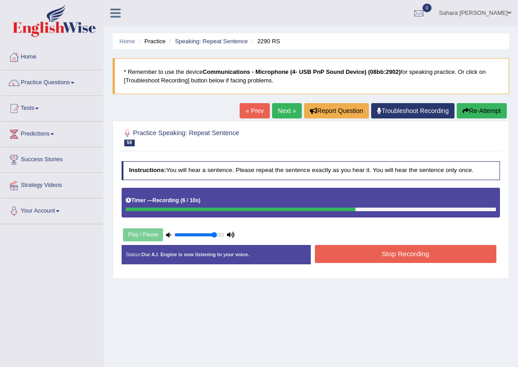
click at [359, 251] on button "Stop Recording" at bounding box center [406, 254] width 182 height 18
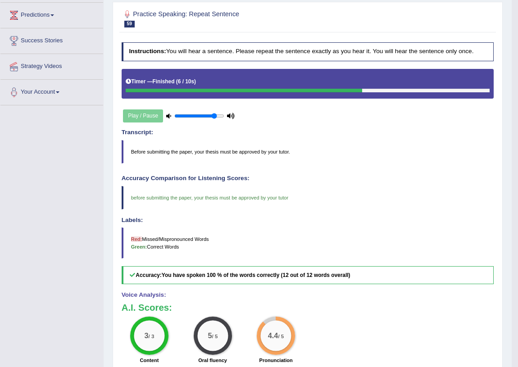
scroll to position [41, 0]
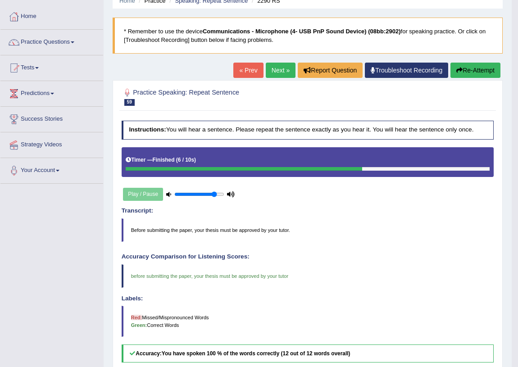
click at [278, 68] on link "Next »" at bounding box center [281, 70] width 30 height 15
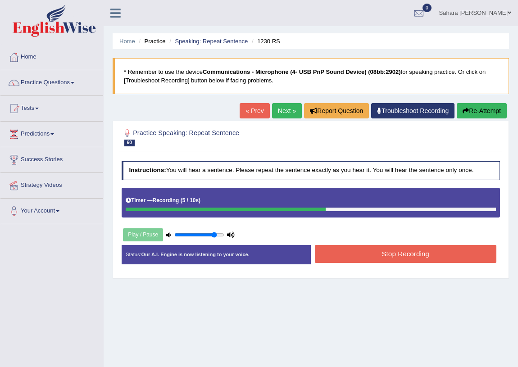
click at [419, 259] on button "Stop Recording" at bounding box center [406, 254] width 182 height 18
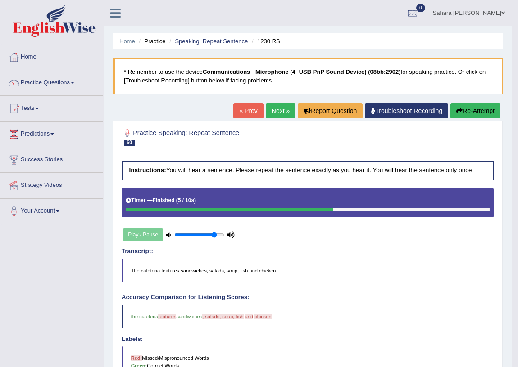
click at [279, 115] on link "Next »" at bounding box center [281, 110] width 30 height 15
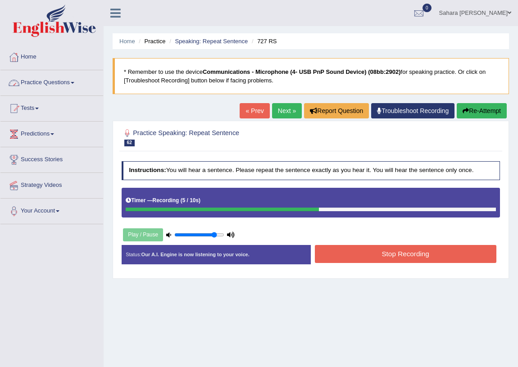
click at [368, 253] on button "Stop Recording" at bounding box center [406, 254] width 182 height 18
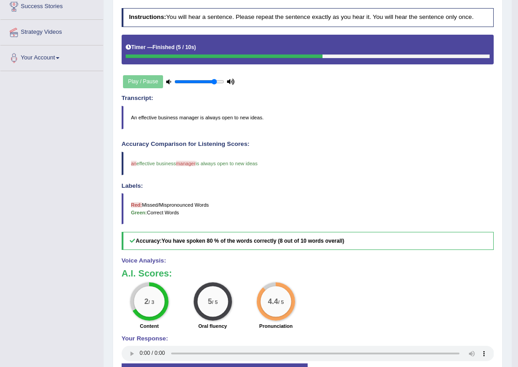
scroll to position [41, 0]
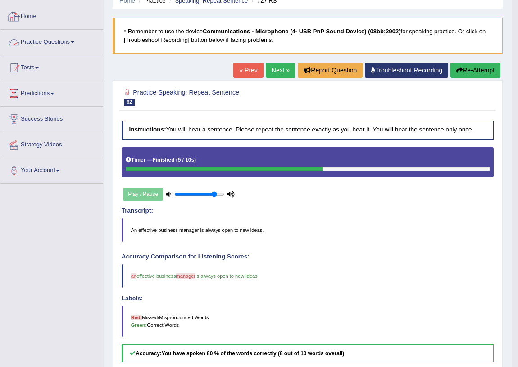
click at [63, 50] on link "Practice Questions" at bounding box center [51, 41] width 103 height 23
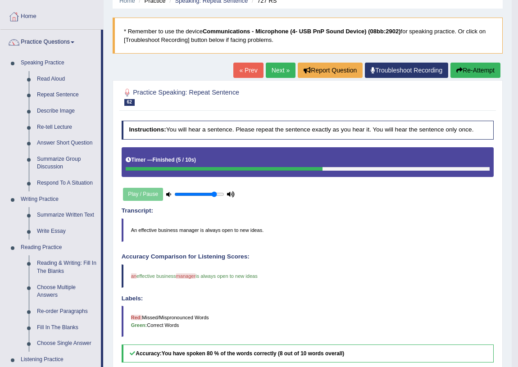
click at [281, 66] on link "Next »" at bounding box center [281, 70] width 30 height 15
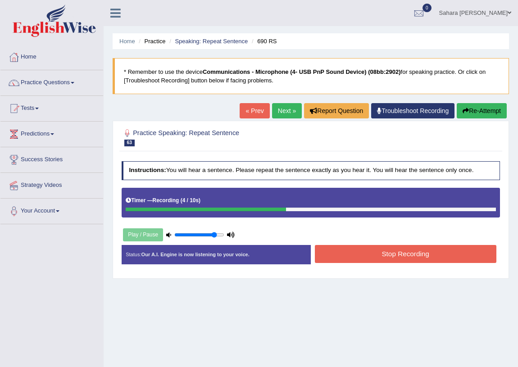
click at [420, 256] on button "Stop Recording" at bounding box center [406, 254] width 182 height 18
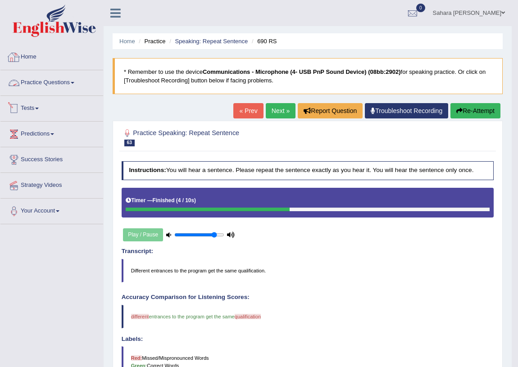
click at [67, 83] on link "Practice Questions" at bounding box center [51, 81] width 103 height 23
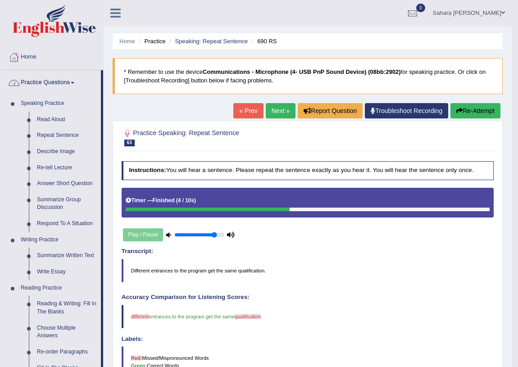
click at [33, 85] on link "Practice Questions" at bounding box center [50, 81] width 101 height 23
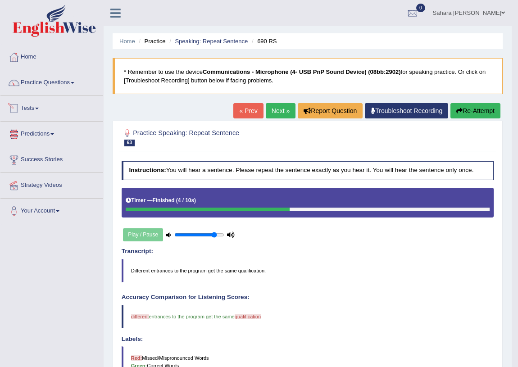
click at [55, 87] on link "Practice Questions" at bounding box center [51, 81] width 103 height 23
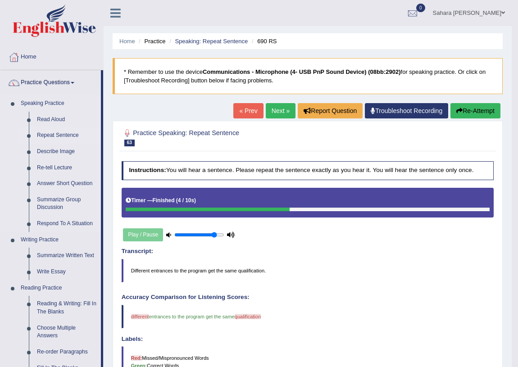
click at [60, 135] on link "Repeat Sentence" at bounding box center [67, 136] width 68 height 16
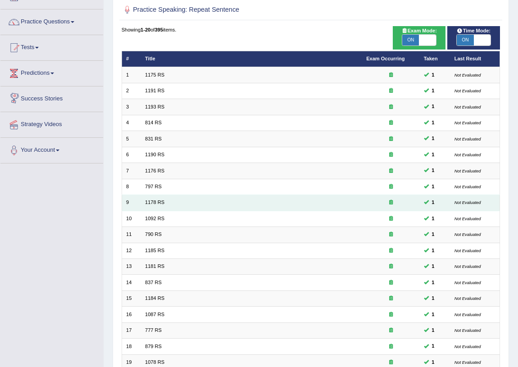
scroll to position [123, 0]
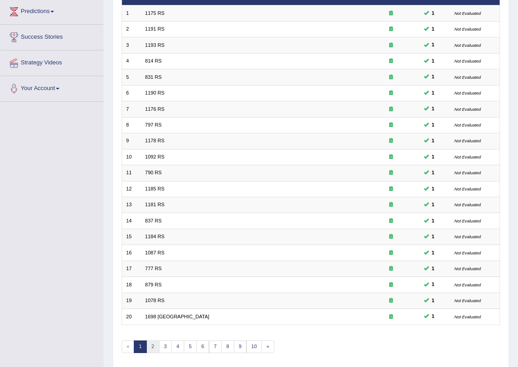
click at [149, 344] on link "2" at bounding box center [153, 347] width 13 height 13
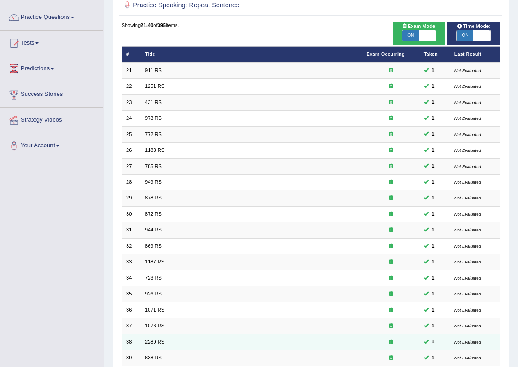
scroll to position [152, 0]
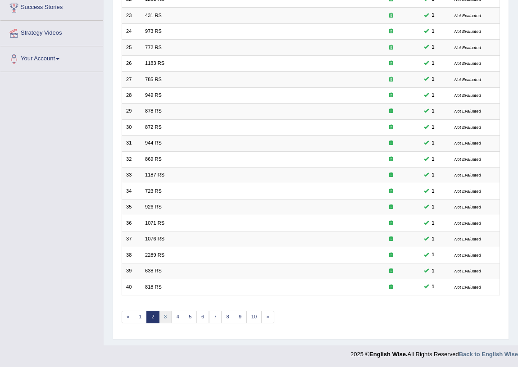
click at [165, 311] on link "3" at bounding box center [165, 317] width 13 height 13
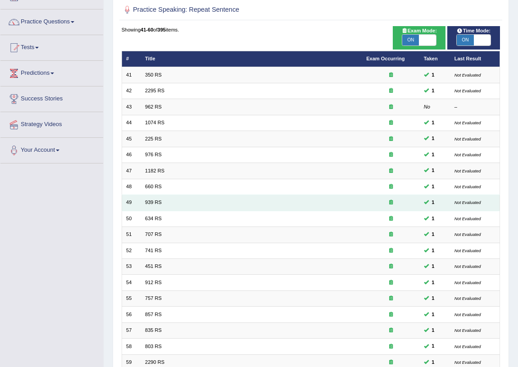
scroll to position [152, 0]
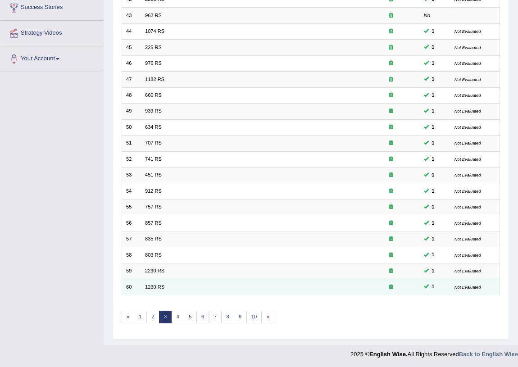
click at [392, 284] on icon at bounding box center [392, 286] width 4 height 5
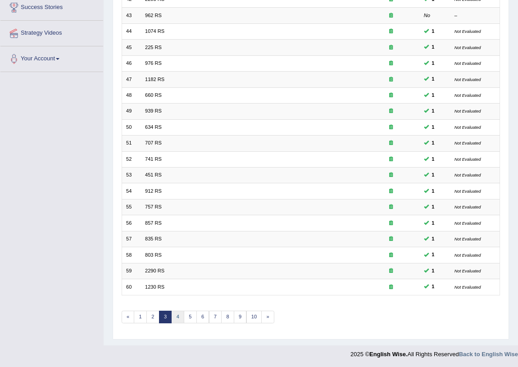
click at [174, 313] on link "4" at bounding box center [177, 317] width 13 height 13
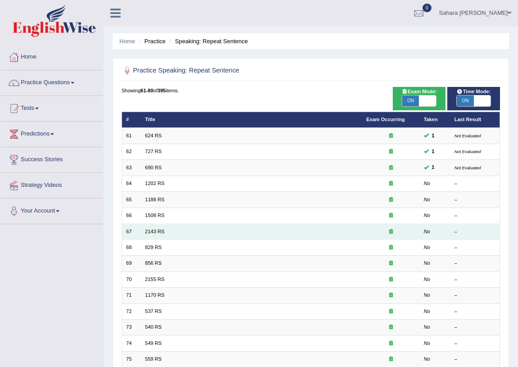
scroll to position [152, 0]
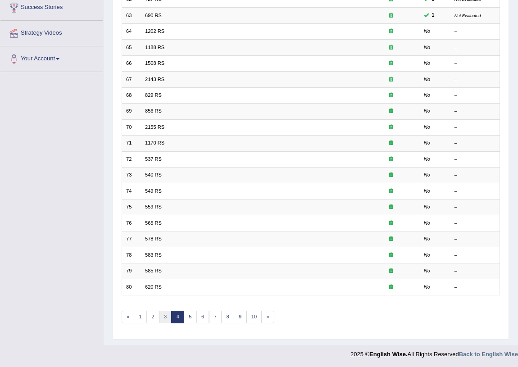
click at [160, 315] on link "3" at bounding box center [165, 317] width 13 height 13
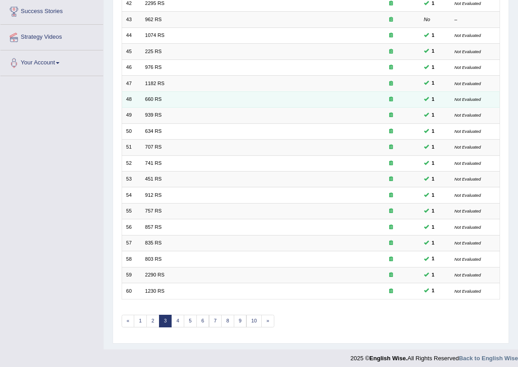
scroll to position [152, 0]
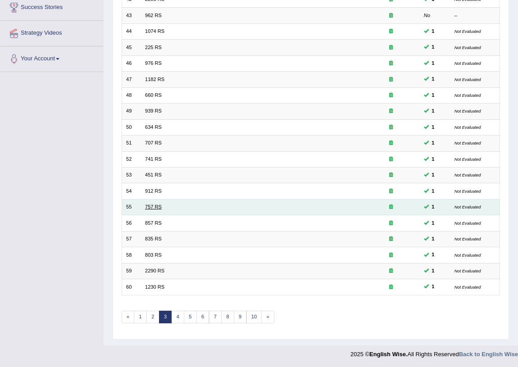
click at [160, 206] on link "757 RS" at bounding box center [153, 206] width 17 height 5
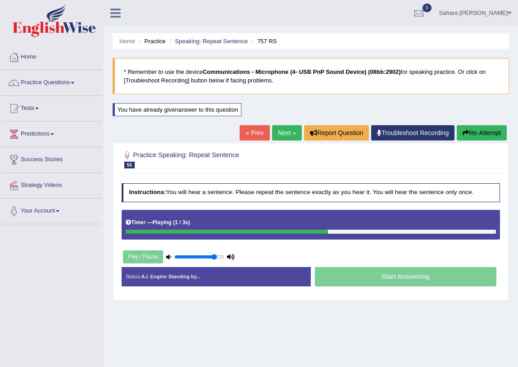
click at [280, 134] on link "Next »" at bounding box center [287, 132] width 30 height 15
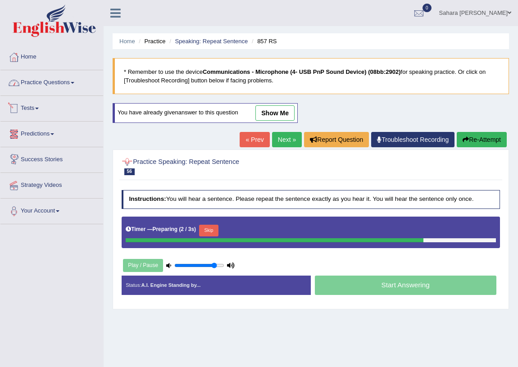
click at [34, 84] on link "Practice Questions" at bounding box center [51, 81] width 103 height 23
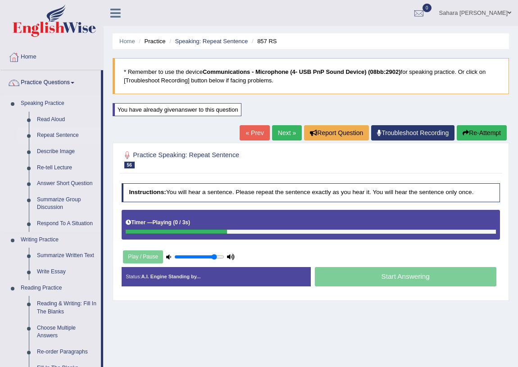
click at [57, 134] on link "Repeat Sentence" at bounding box center [67, 136] width 68 height 16
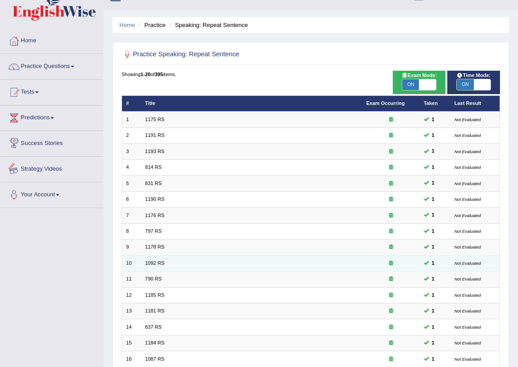
scroll to position [152, 0]
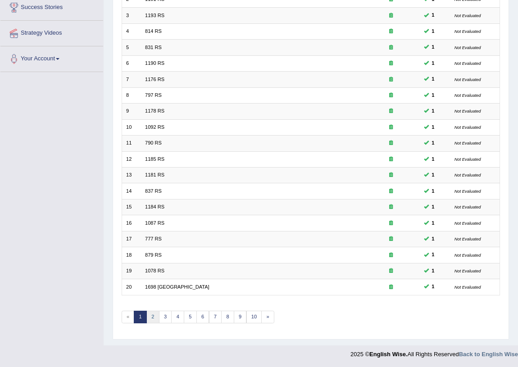
click at [149, 316] on link "2" at bounding box center [153, 317] width 13 height 13
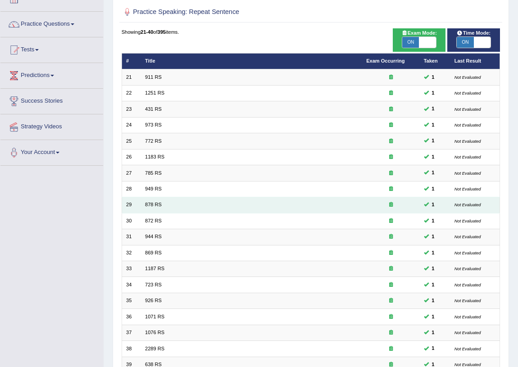
scroll to position [152, 0]
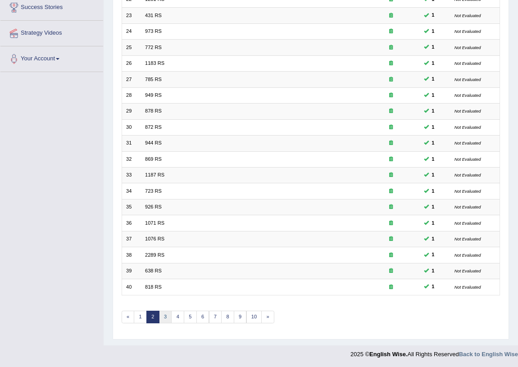
click at [166, 316] on link "3" at bounding box center [165, 317] width 13 height 13
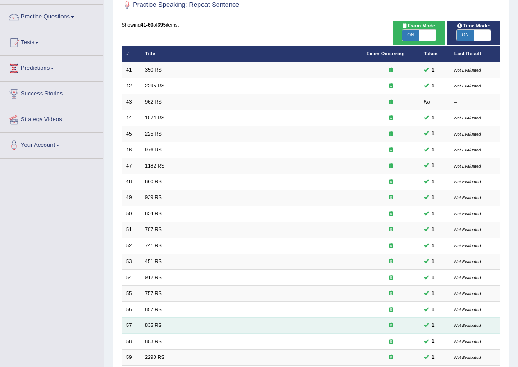
scroll to position [152, 0]
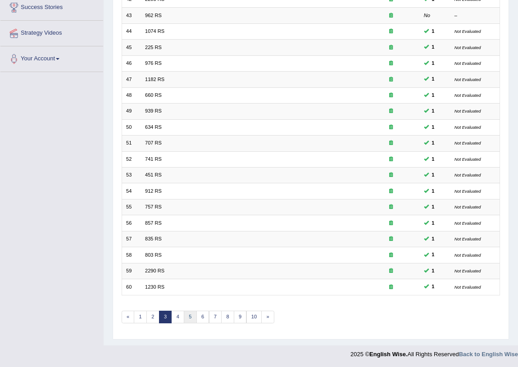
click at [189, 317] on link "5" at bounding box center [190, 317] width 13 height 13
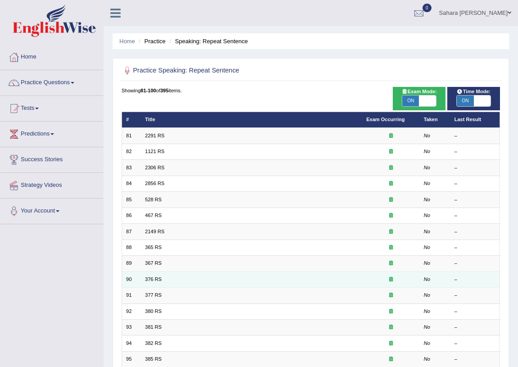
scroll to position [152, 0]
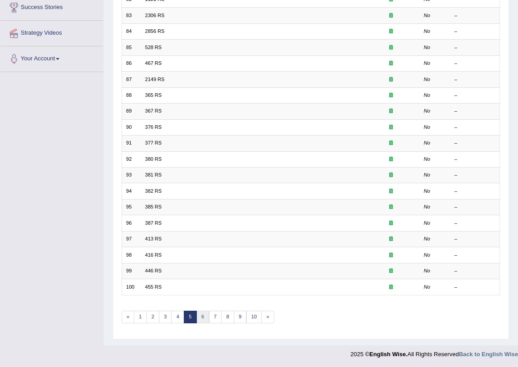
click at [204, 321] on link "6" at bounding box center [203, 317] width 13 height 13
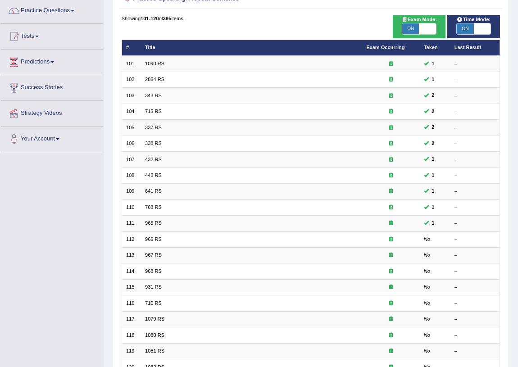
scroll to position [111, 0]
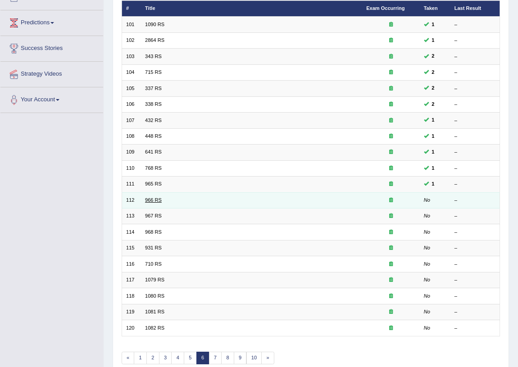
click at [153, 199] on link "966 RS" at bounding box center [153, 199] width 17 height 5
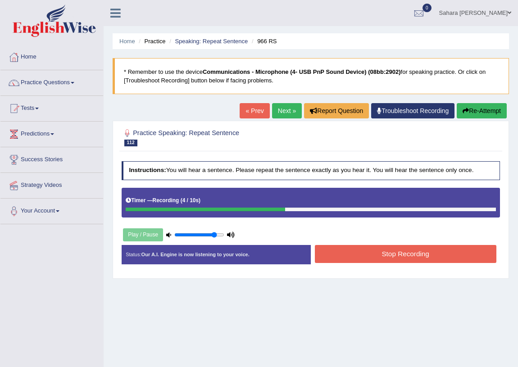
click at [422, 252] on button "Stop Recording" at bounding box center [406, 254] width 182 height 18
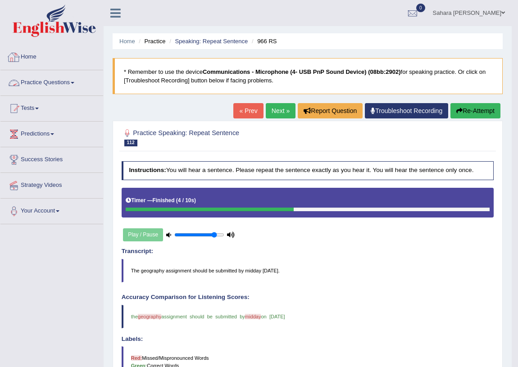
click at [59, 86] on link "Practice Questions" at bounding box center [51, 81] width 103 height 23
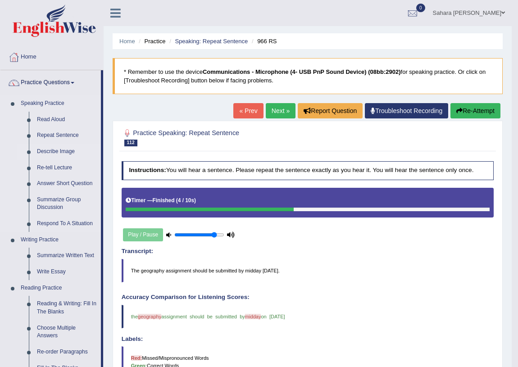
click at [63, 153] on link "Describe Image" at bounding box center [67, 152] width 68 height 16
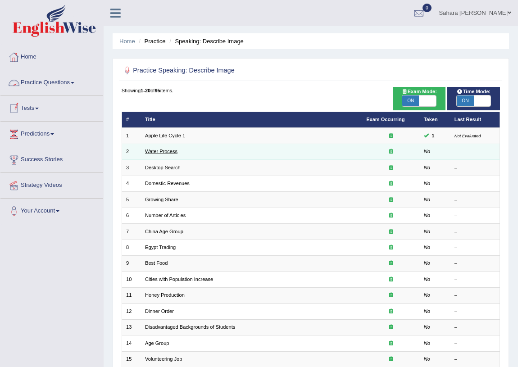
click at [158, 149] on link "Water Process" at bounding box center [161, 151] width 32 height 5
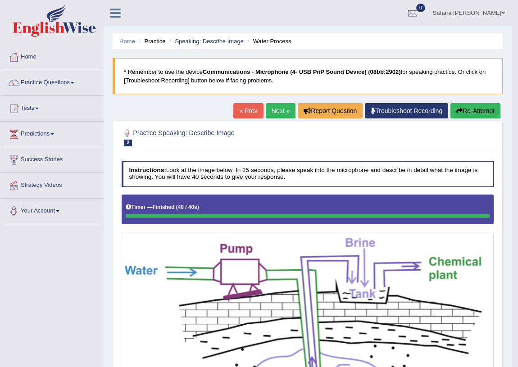
click at [270, 110] on link "Next »" at bounding box center [281, 110] width 30 height 15
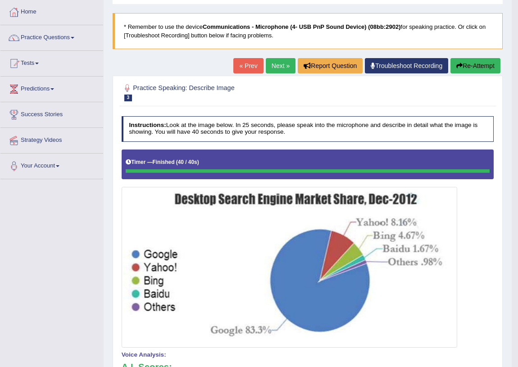
scroll to position [39, 0]
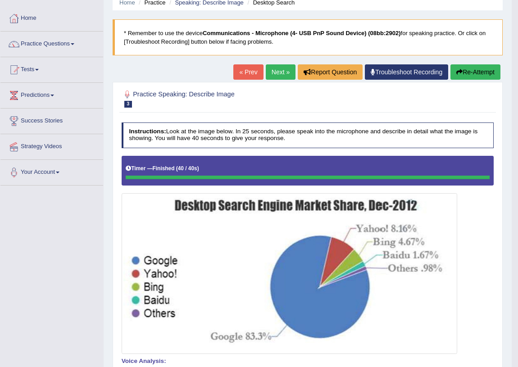
click at [271, 73] on link "Next »" at bounding box center [281, 71] width 30 height 15
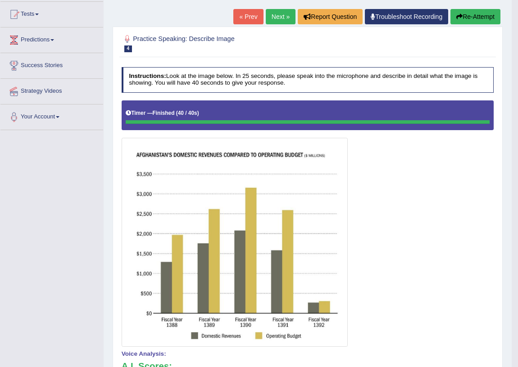
scroll to position [87, 0]
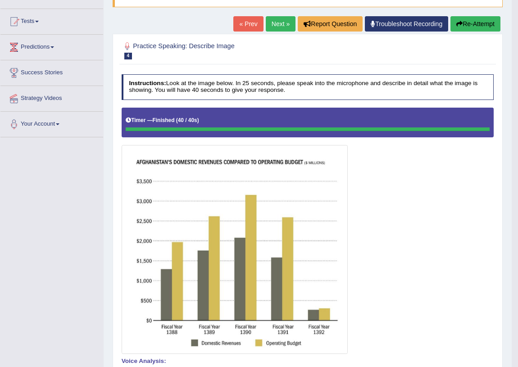
click at [270, 23] on link "Next »" at bounding box center [281, 23] width 30 height 15
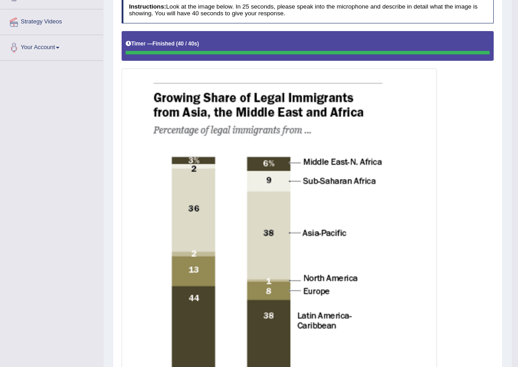
scroll to position [82, 0]
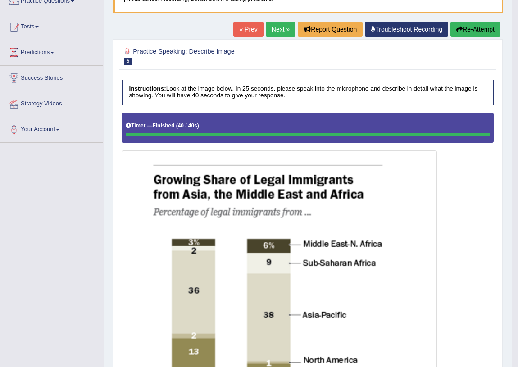
click at [280, 28] on link "Next »" at bounding box center [281, 29] width 30 height 15
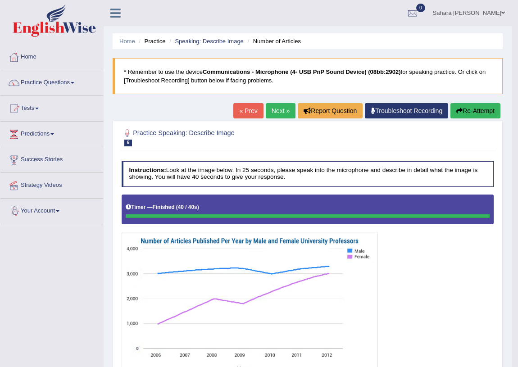
click at [266, 117] on link "Next »" at bounding box center [281, 110] width 30 height 15
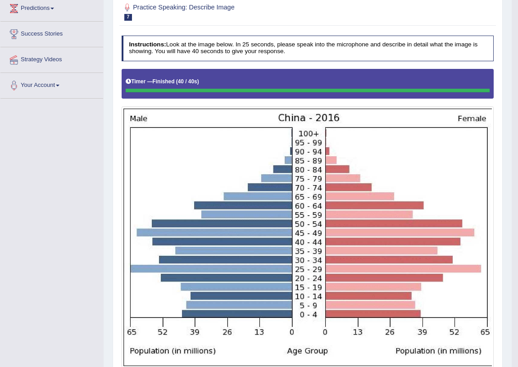
scroll to position [30, 0]
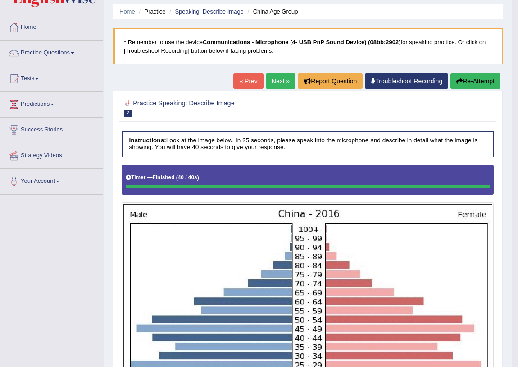
click at [268, 80] on link "Next »" at bounding box center [281, 80] width 30 height 15
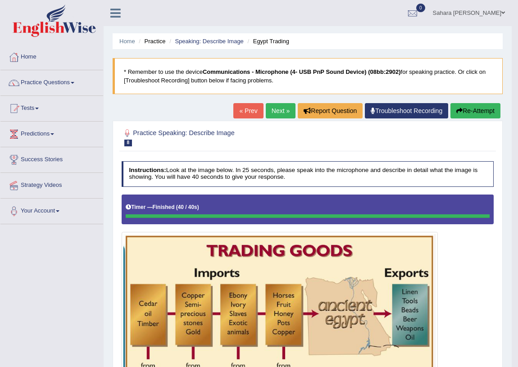
click at [271, 112] on link "Next »" at bounding box center [281, 110] width 30 height 15
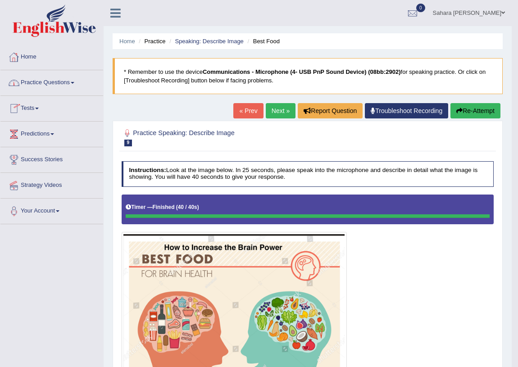
click at [72, 80] on link "Practice Questions" at bounding box center [51, 81] width 103 height 23
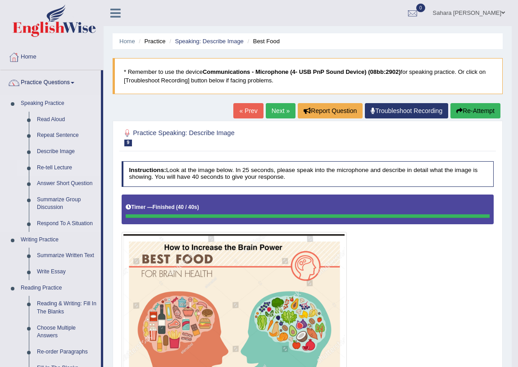
click at [49, 169] on link "Re-tell Lecture" at bounding box center [67, 168] width 68 height 16
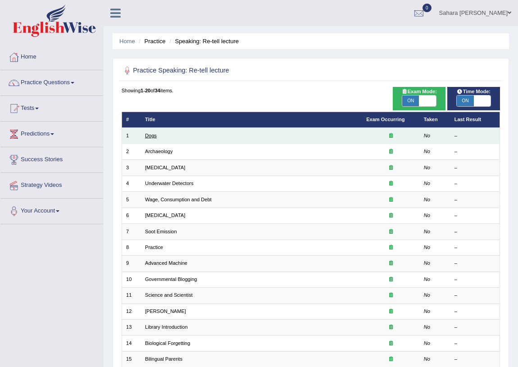
click at [146, 136] on link "Dogs" at bounding box center [151, 135] width 12 height 5
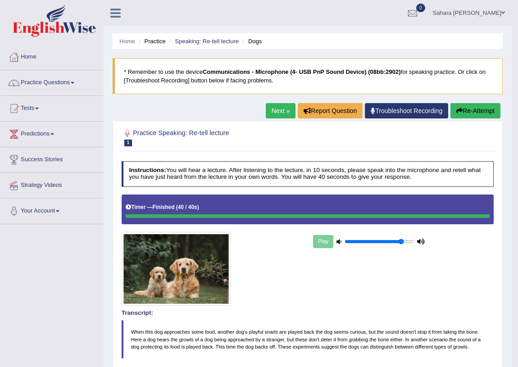
click at [278, 108] on link "Next »" at bounding box center [281, 110] width 30 height 15
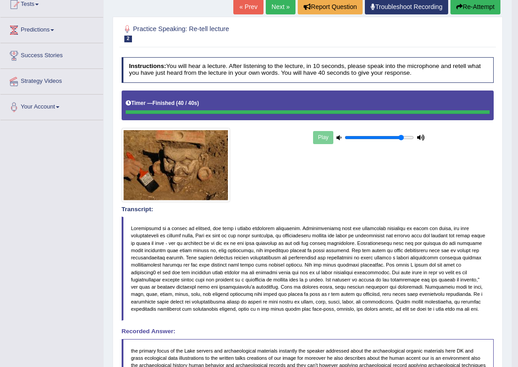
scroll to position [101, 0]
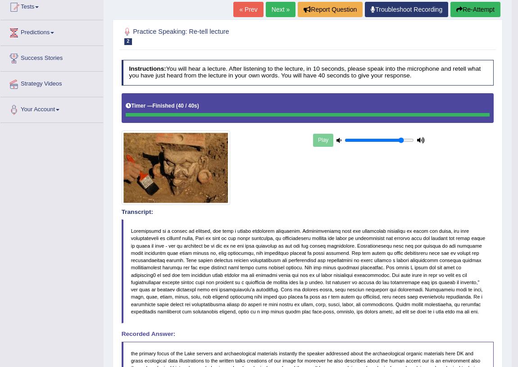
click at [278, 13] on link "Next »" at bounding box center [281, 9] width 30 height 15
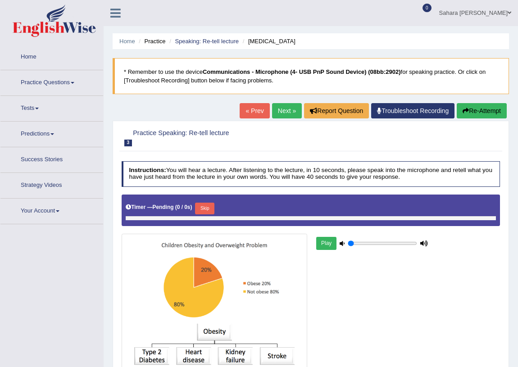
type input "0.85"
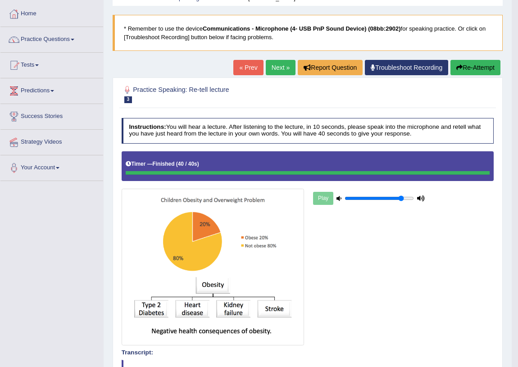
scroll to position [41, 0]
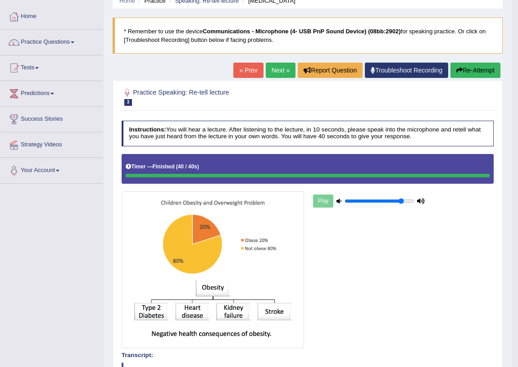
click at [271, 70] on link "Next »" at bounding box center [281, 70] width 30 height 15
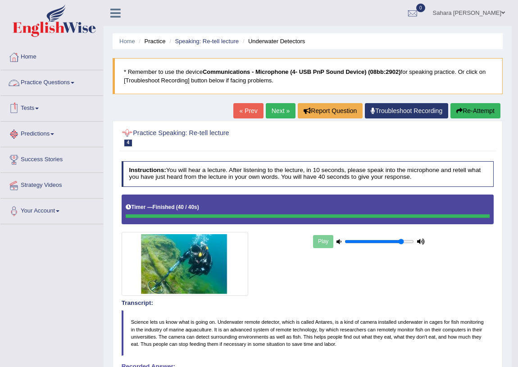
click at [45, 85] on link "Practice Questions" at bounding box center [51, 81] width 103 height 23
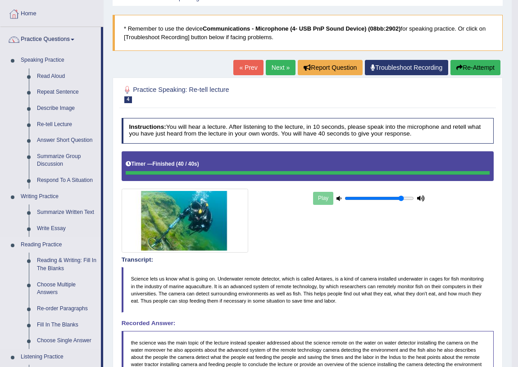
scroll to position [41, 0]
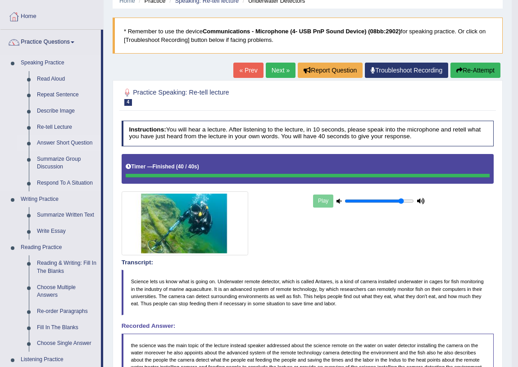
click at [79, 143] on link "Answer Short Question" at bounding box center [67, 143] width 68 height 16
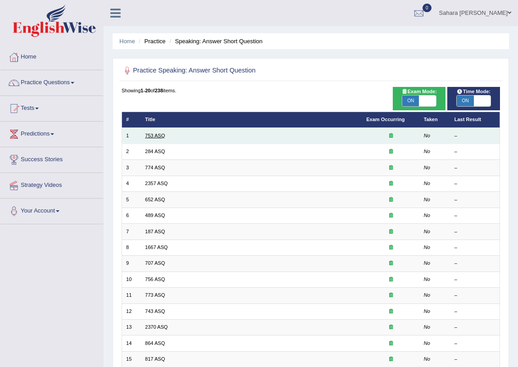
click at [153, 135] on link "753 ASQ" at bounding box center [155, 135] width 20 height 5
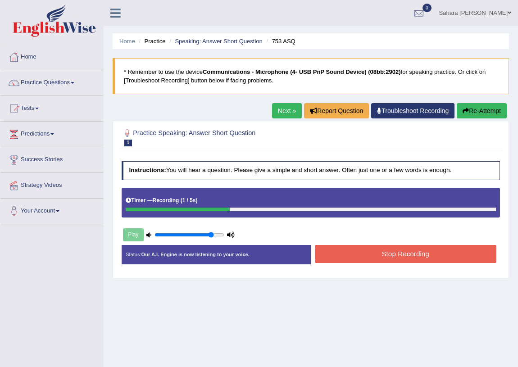
click at [392, 256] on button "Stop Recording" at bounding box center [406, 254] width 182 height 18
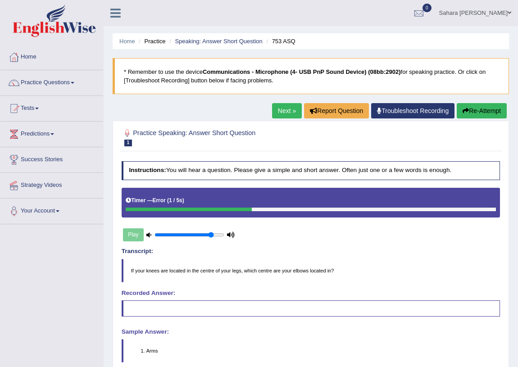
click at [274, 112] on link "Next »" at bounding box center [287, 110] width 30 height 15
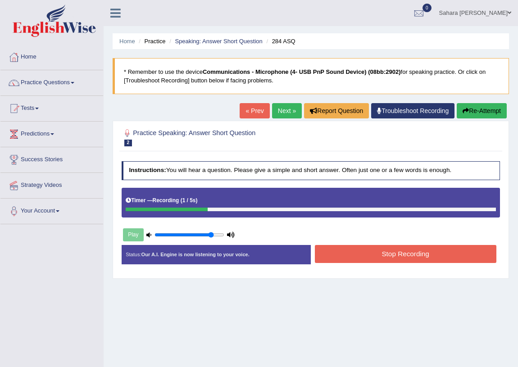
click at [351, 250] on button "Stop Recording" at bounding box center [406, 254] width 182 height 18
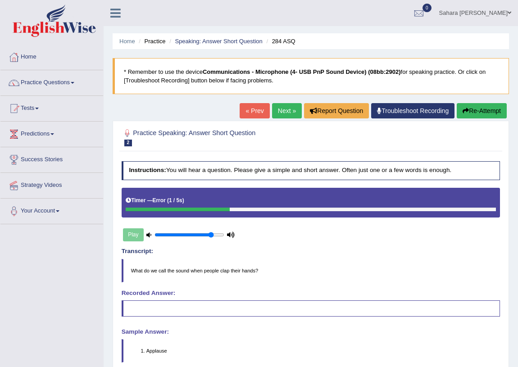
click at [274, 110] on link "Next »" at bounding box center [287, 110] width 30 height 15
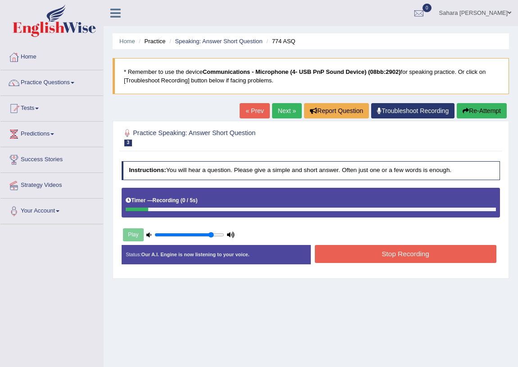
click at [380, 257] on button "Stop Recording" at bounding box center [406, 254] width 182 height 18
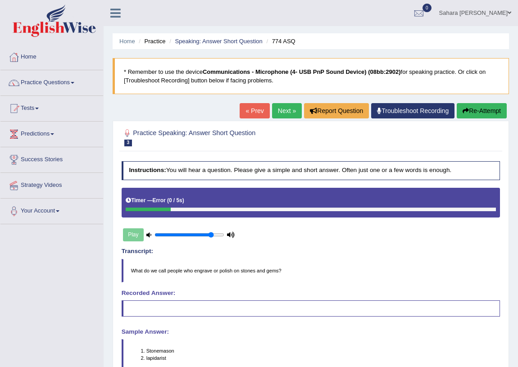
scroll to position [105, 0]
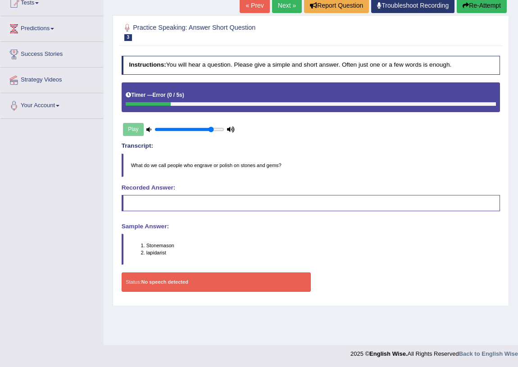
click at [150, 127] on icon at bounding box center [149, 129] width 5 height 5
click at [225, 127] on div "Play" at bounding box center [179, 129] width 115 height 19
click at [225, 128] on div "Play" at bounding box center [179, 129] width 115 height 19
click at [138, 129] on div "Play" at bounding box center [179, 129] width 115 height 19
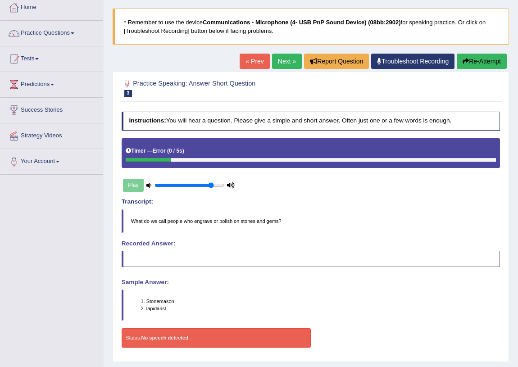
scroll to position [0, 0]
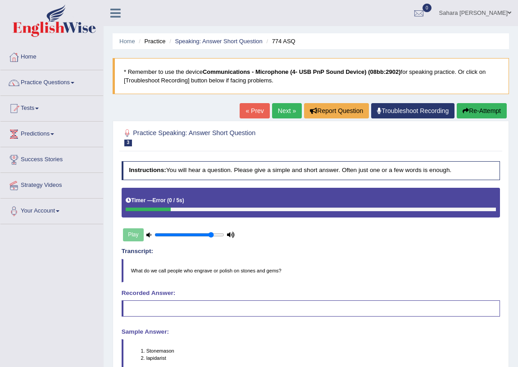
click at [278, 110] on link "Next »" at bounding box center [287, 110] width 30 height 15
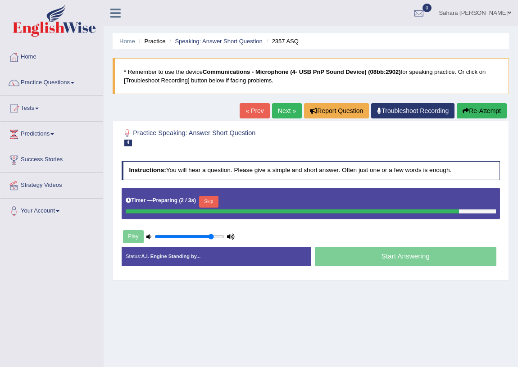
click at [337, 251] on div "Start Answering" at bounding box center [405, 258] width 189 height 22
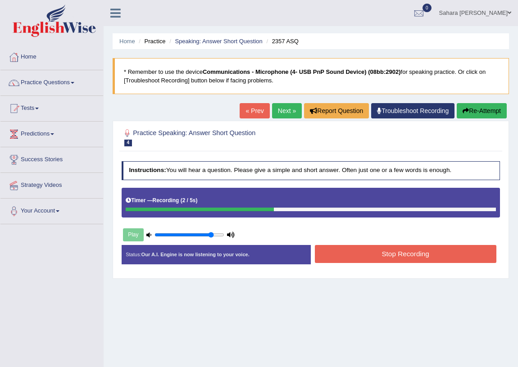
click at [336, 250] on button "Stop Recording" at bounding box center [406, 254] width 182 height 18
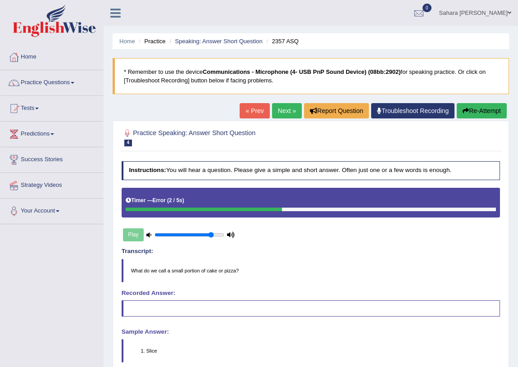
click at [133, 236] on div "Play" at bounding box center [179, 234] width 115 height 19
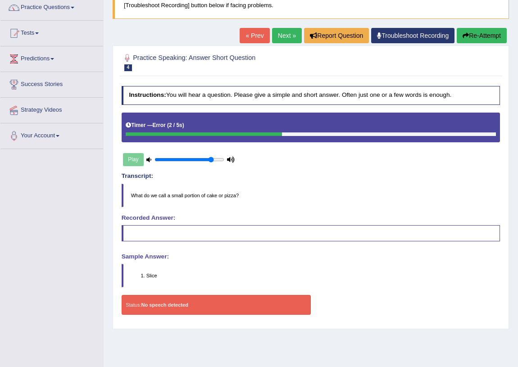
scroll to position [82, 0]
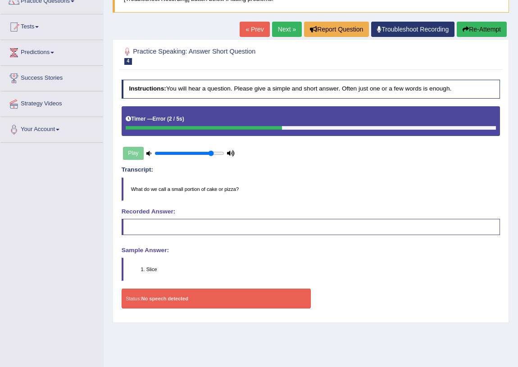
click at [276, 26] on link "Next »" at bounding box center [287, 29] width 30 height 15
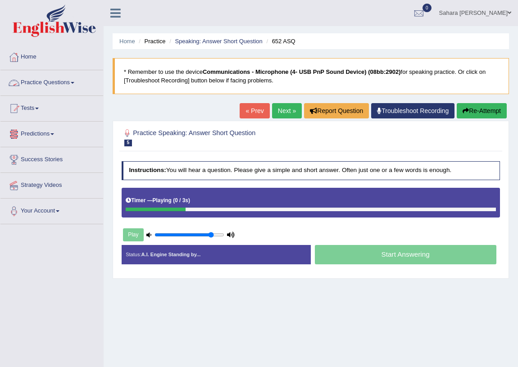
click at [41, 312] on div "Toggle navigation Home Practice Questions Speaking Practice Read Aloud Repeat S…" at bounding box center [259, 234] width 518 height 469
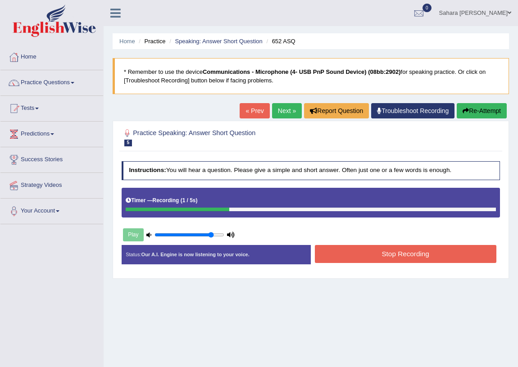
click at [358, 261] on button "Stop Recording" at bounding box center [406, 254] width 182 height 18
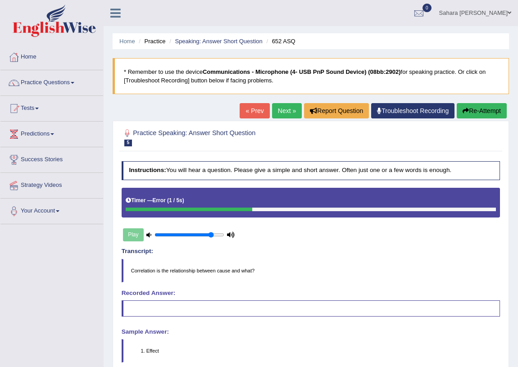
click at [124, 235] on div "Play" at bounding box center [179, 234] width 115 height 19
click at [146, 238] on div "Play" at bounding box center [179, 234] width 115 height 19
click at [288, 113] on link "Next »" at bounding box center [287, 110] width 30 height 15
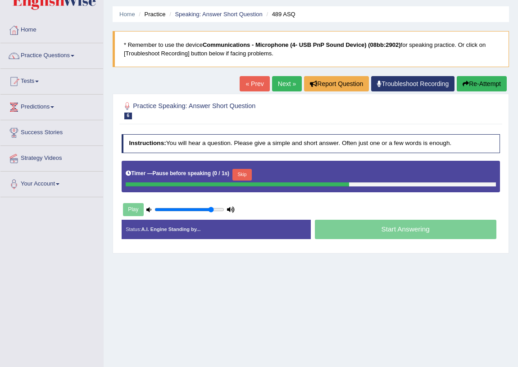
scroll to position [41, 0]
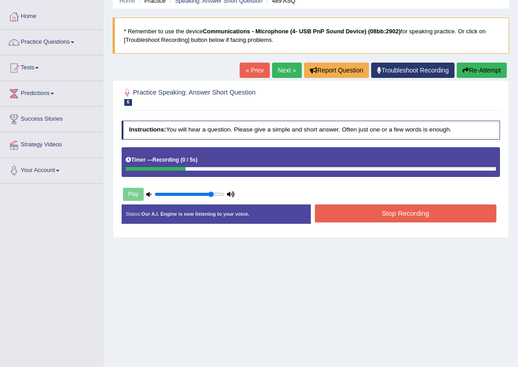
click at [387, 214] on button "Stop Recording" at bounding box center [406, 214] width 182 height 18
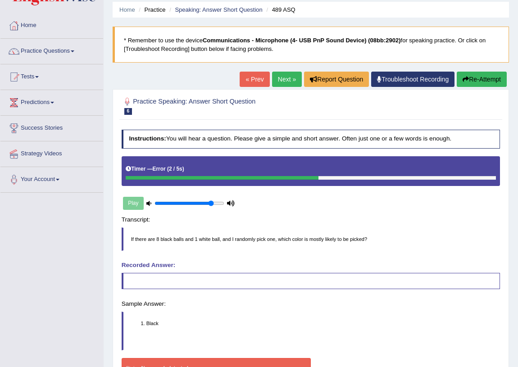
scroll to position [0, 0]
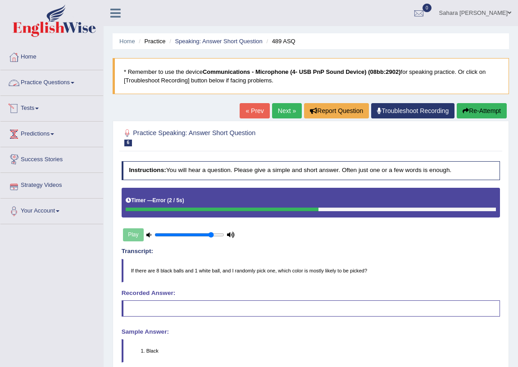
click at [36, 79] on link "Practice Questions" at bounding box center [51, 81] width 103 height 23
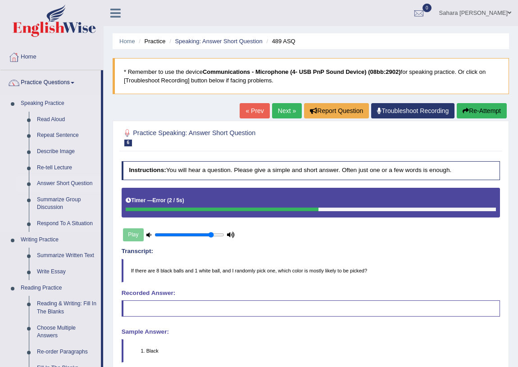
click at [62, 183] on link "Answer Short Question" at bounding box center [67, 184] width 68 height 16
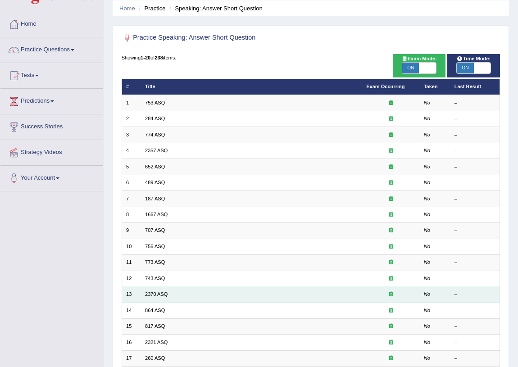
scroll to position [29, 0]
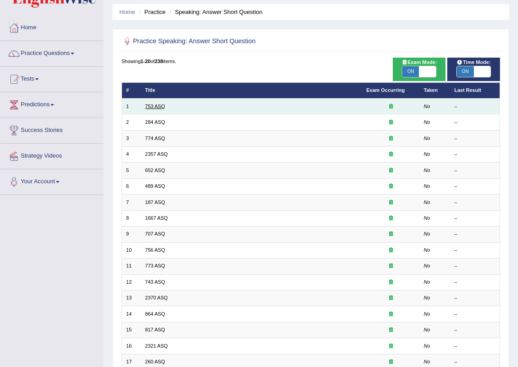
click at [150, 107] on link "753 ASQ" at bounding box center [155, 106] width 20 height 5
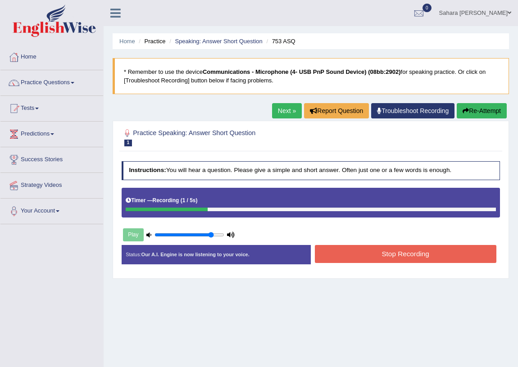
click at [397, 255] on button "Stop Recording" at bounding box center [406, 254] width 182 height 18
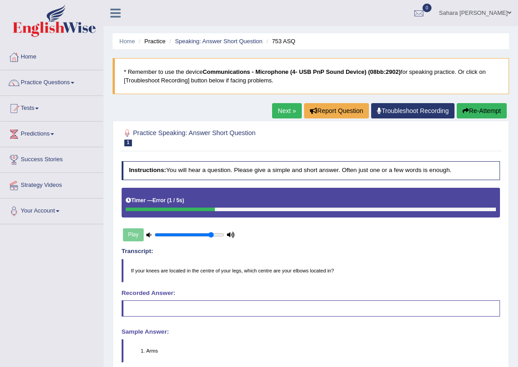
click at [288, 108] on link "Next »" at bounding box center [287, 110] width 30 height 15
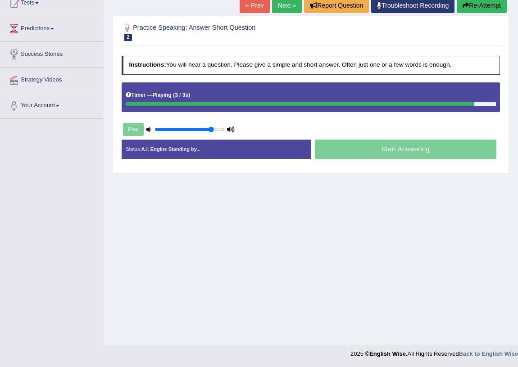
click at [367, 148] on div "Start Answering" at bounding box center [405, 151] width 189 height 22
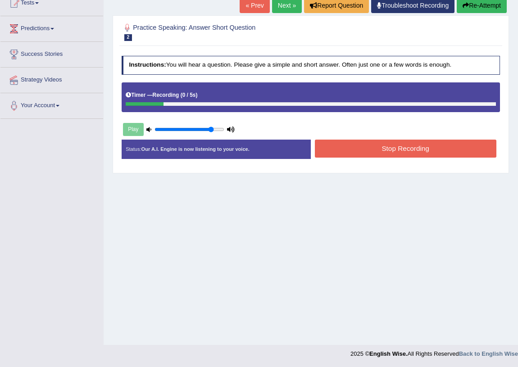
click at [367, 148] on button "Stop Recording" at bounding box center [406, 149] width 182 height 18
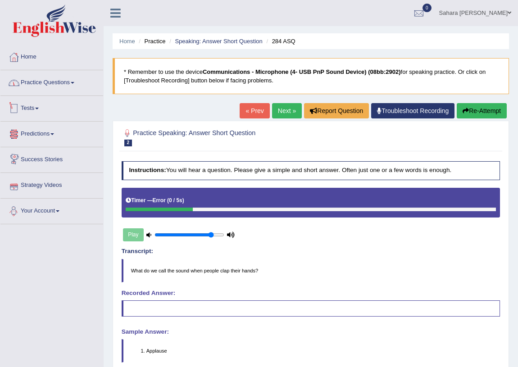
click at [64, 89] on link "Practice Questions" at bounding box center [51, 81] width 103 height 23
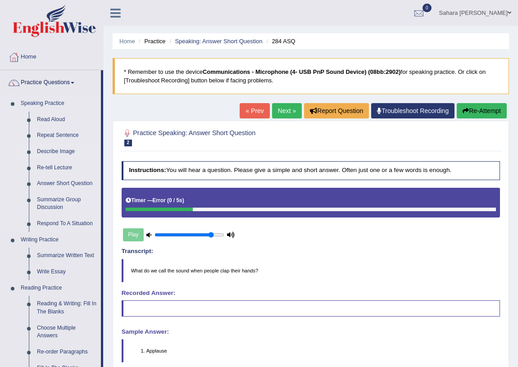
click at [60, 147] on link "Describe Image" at bounding box center [67, 152] width 68 height 16
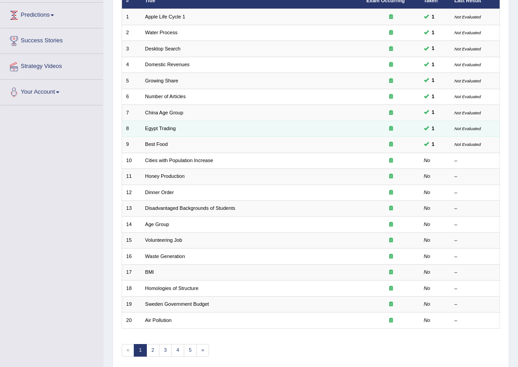
scroll to position [123, 0]
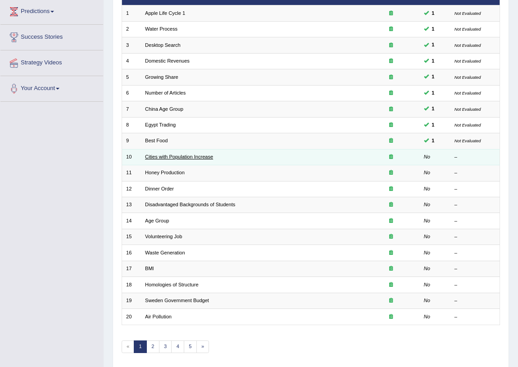
click at [162, 154] on link "Cities with Population Increase" at bounding box center [179, 156] width 68 height 5
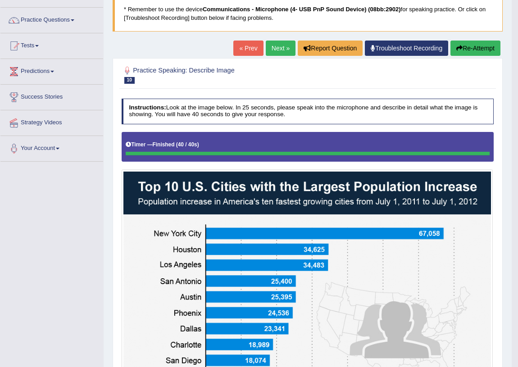
scroll to position [41, 0]
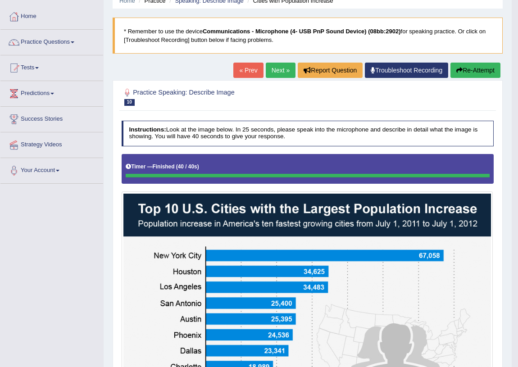
click at [281, 73] on link "Next »" at bounding box center [281, 70] width 30 height 15
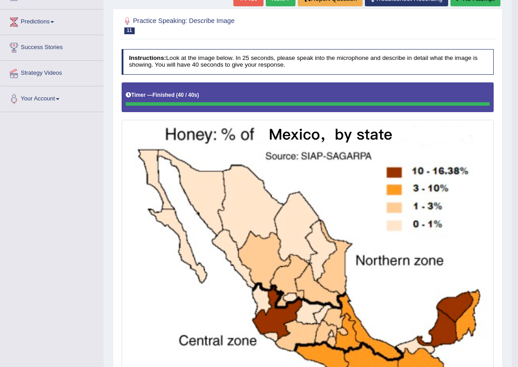
scroll to position [104, 0]
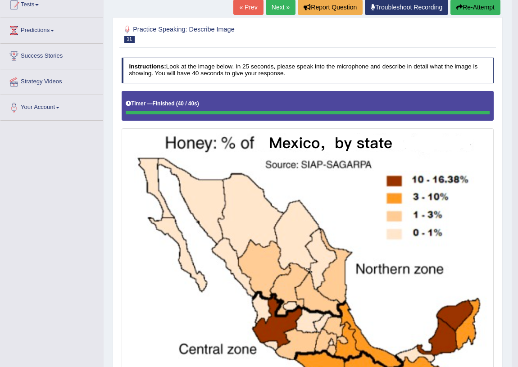
click at [269, 3] on link "Next »" at bounding box center [281, 7] width 30 height 15
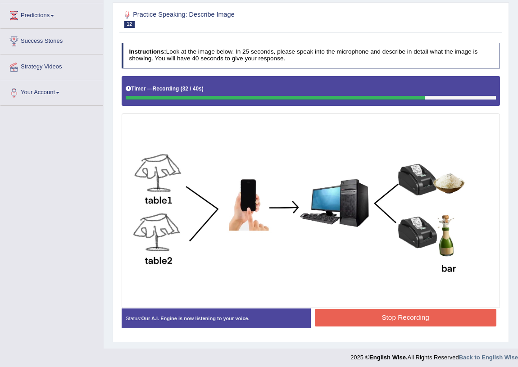
scroll to position [122, 0]
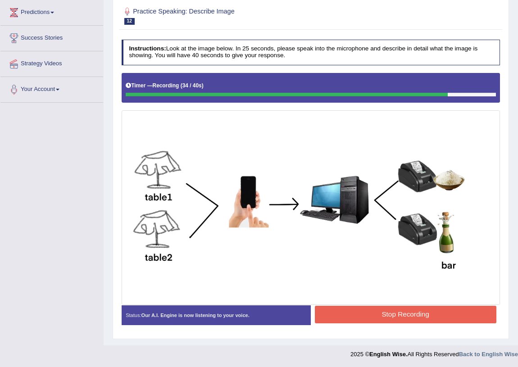
click at [361, 311] on button "Stop Recording" at bounding box center [406, 315] width 182 height 18
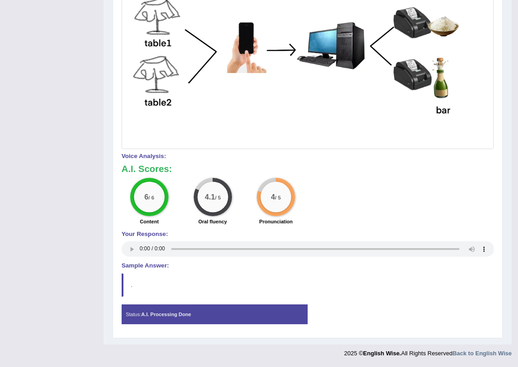
scroll to position [70, 0]
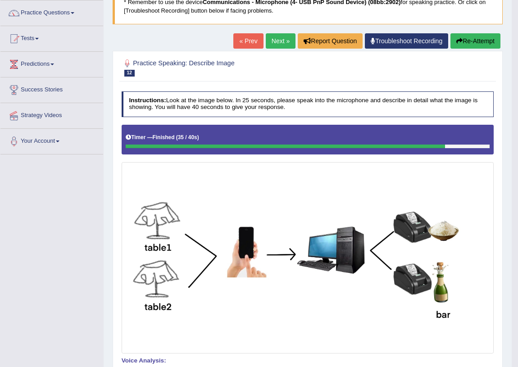
click at [266, 40] on link "Next »" at bounding box center [281, 40] width 30 height 15
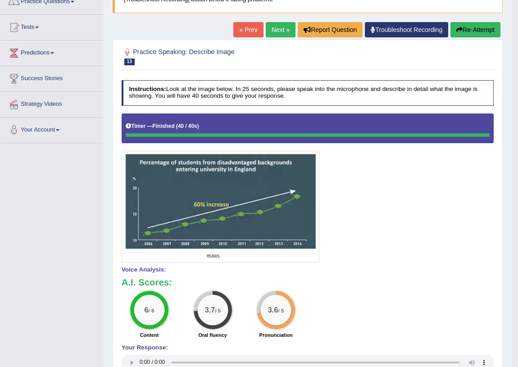
scroll to position [72, 0]
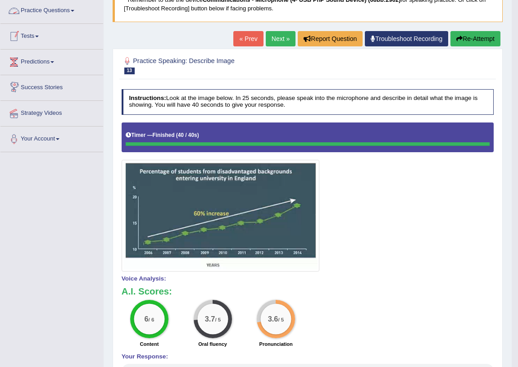
click at [46, 19] on link "Practice Questions" at bounding box center [51, 9] width 103 height 23
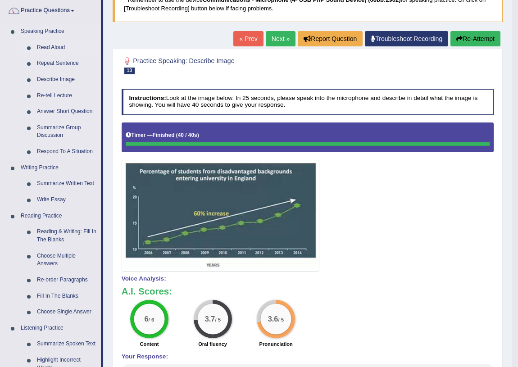
click at [50, 47] on link "Read Aloud" at bounding box center [67, 48] width 68 height 16
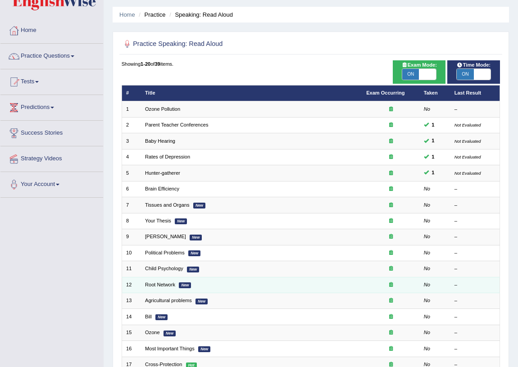
scroll to position [41, 0]
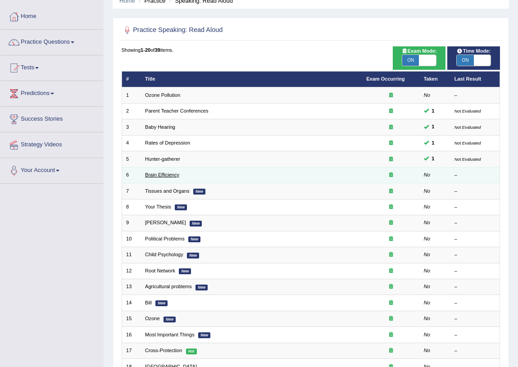
click at [161, 174] on link "Brain Efficiency" at bounding box center [162, 174] width 34 height 5
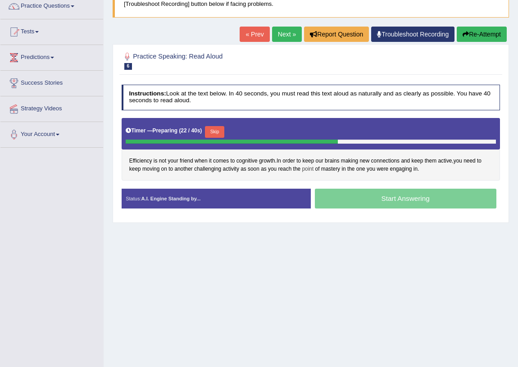
scroll to position [82, 0]
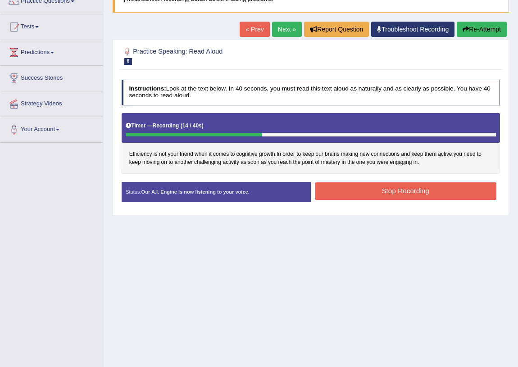
click at [368, 188] on button "Stop Recording" at bounding box center [406, 192] width 182 height 18
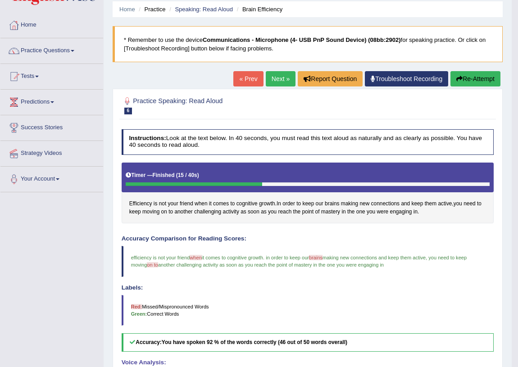
scroll to position [29, 0]
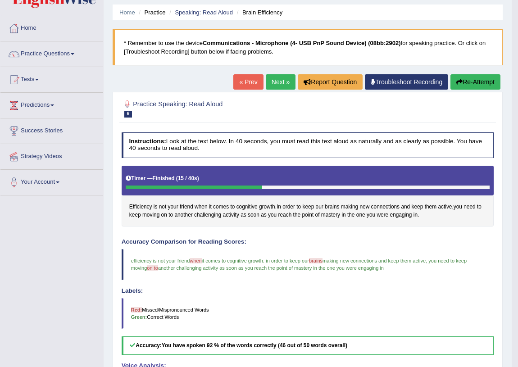
click at [275, 85] on link "Next »" at bounding box center [281, 81] width 30 height 15
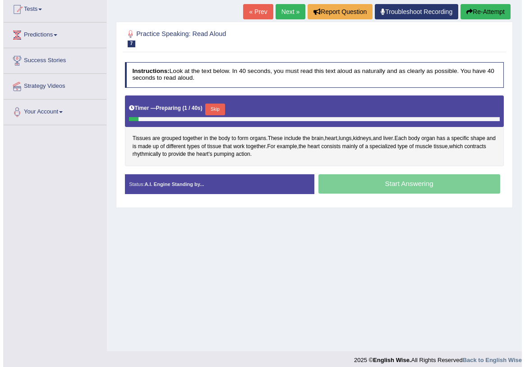
scroll to position [105, 0]
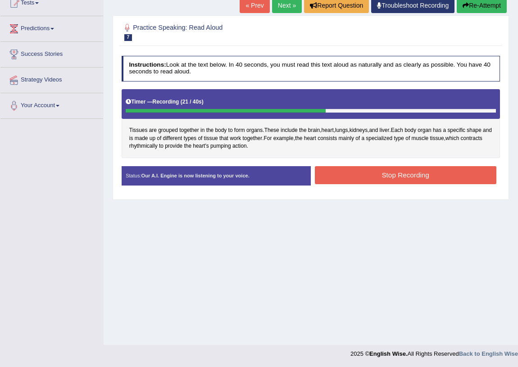
click at [319, 177] on button "Stop Recording" at bounding box center [406, 175] width 182 height 18
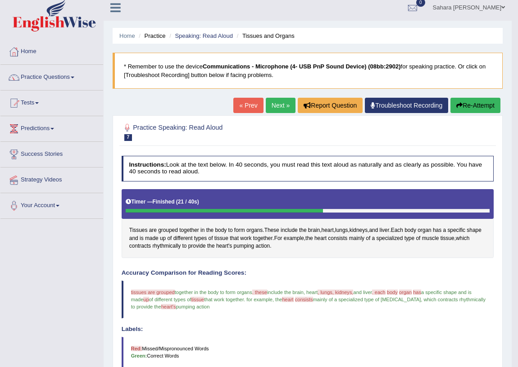
scroll to position [0, 0]
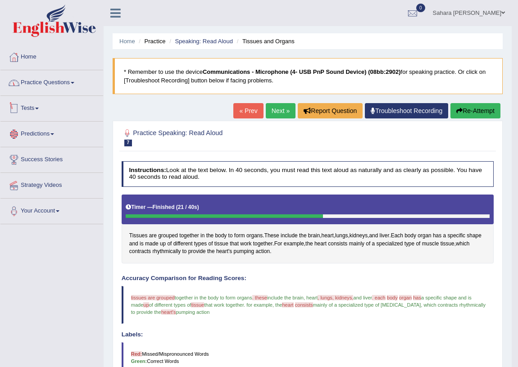
click at [60, 89] on link "Practice Questions" at bounding box center [51, 81] width 103 height 23
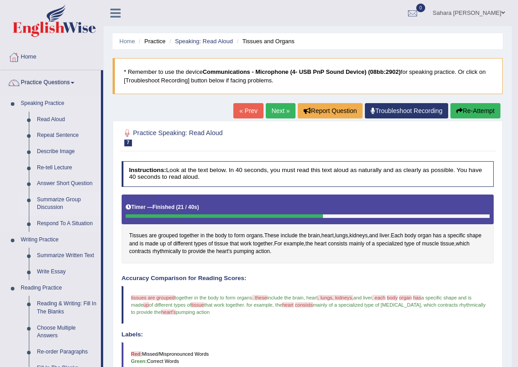
click at [60, 200] on link "Summarize Group Discussion" at bounding box center [67, 204] width 68 height 24
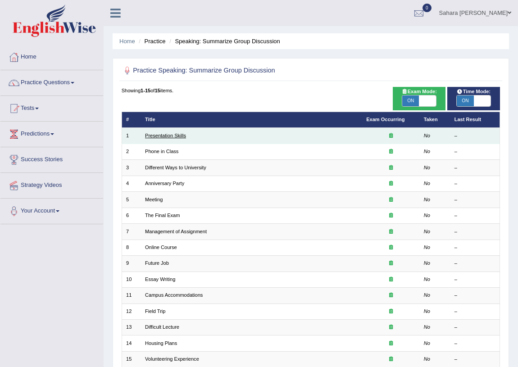
click at [169, 135] on link "Presentation Skills" at bounding box center [165, 135] width 41 height 5
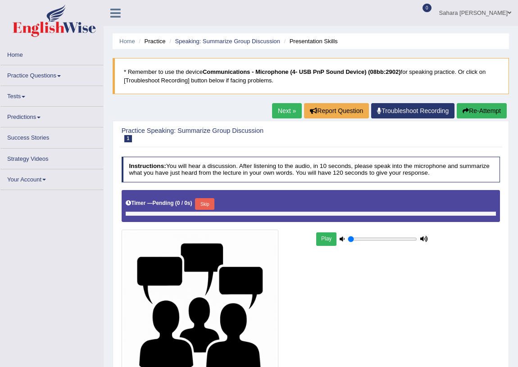
type input "0.85"
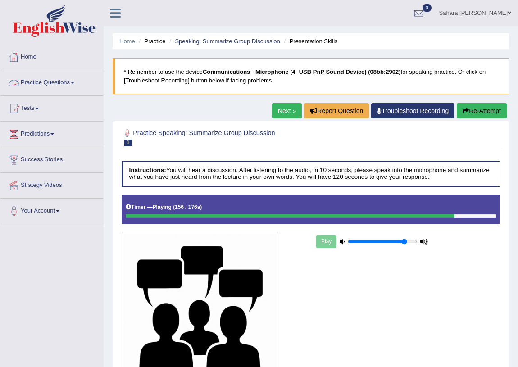
click at [54, 80] on link "Practice Questions" at bounding box center [51, 81] width 103 height 23
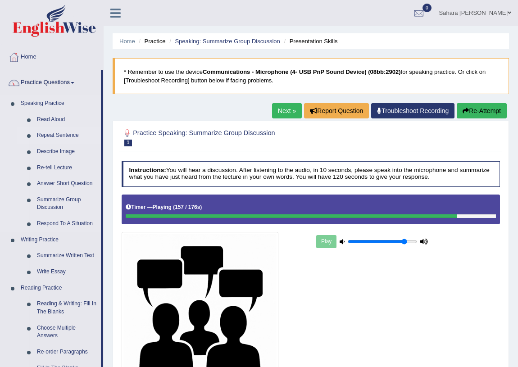
click at [43, 136] on link "Repeat Sentence" at bounding box center [67, 136] width 68 height 16
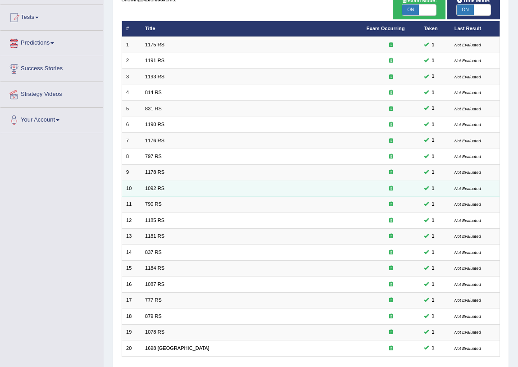
scroll to position [152, 0]
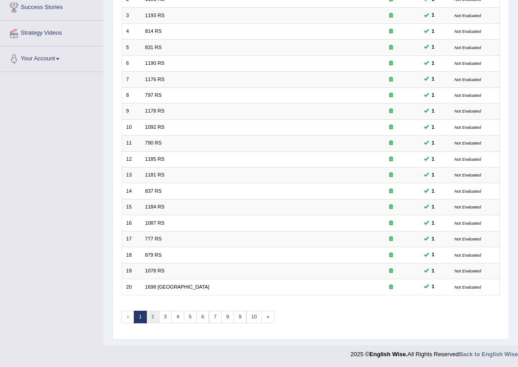
click at [156, 315] on link "2" at bounding box center [153, 317] width 13 height 13
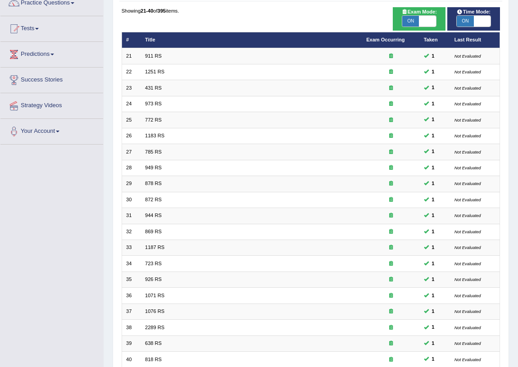
scroll to position [152, 0]
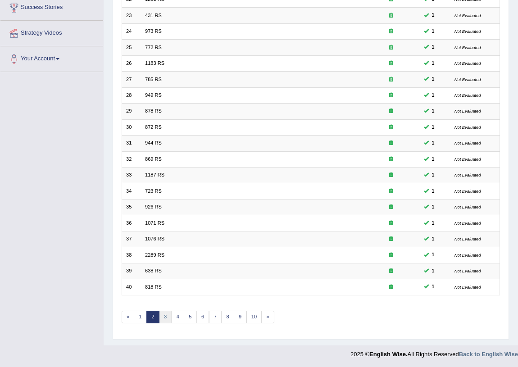
click at [160, 316] on link "3" at bounding box center [165, 317] width 13 height 13
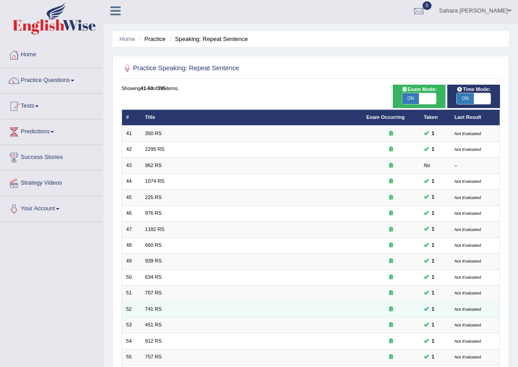
scroll to position [152, 0]
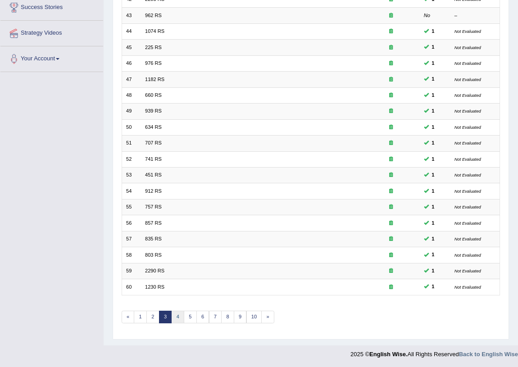
click at [180, 318] on link "4" at bounding box center [177, 317] width 13 height 13
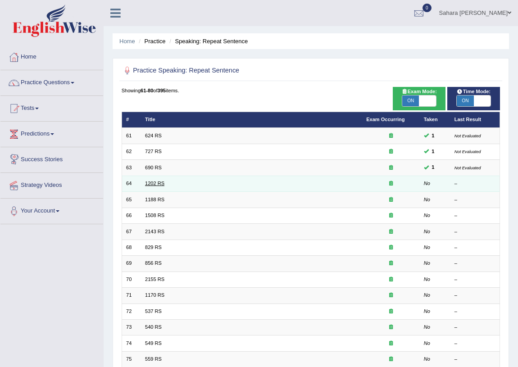
click at [157, 181] on link "1202 RS" at bounding box center [154, 183] width 19 height 5
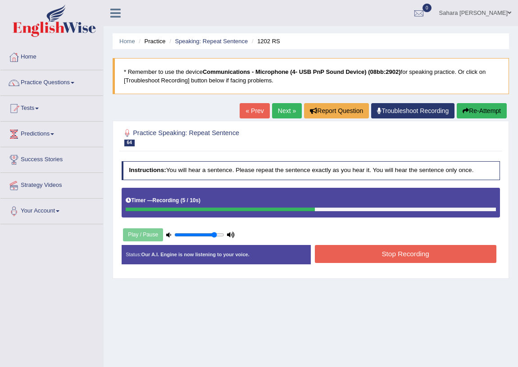
click at [363, 257] on button "Stop Recording" at bounding box center [406, 254] width 182 height 18
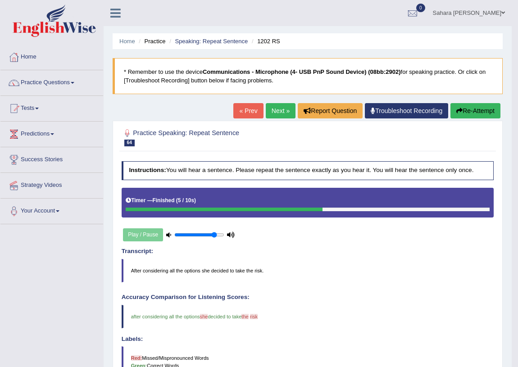
click at [275, 110] on link "Next »" at bounding box center [281, 110] width 30 height 15
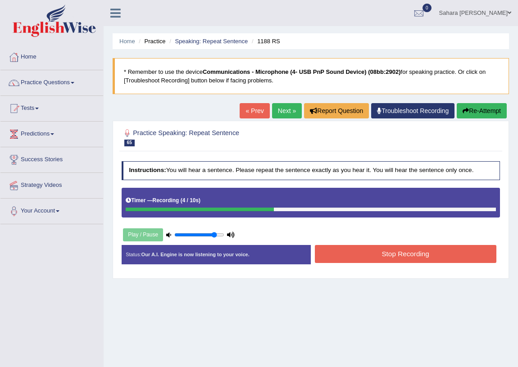
click at [359, 256] on button "Stop Recording" at bounding box center [406, 254] width 182 height 18
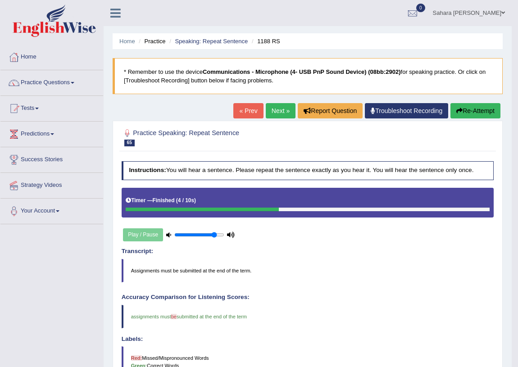
click at [271, 112] on link "Next »" at bounding box center [281, 110] width 30 height 15
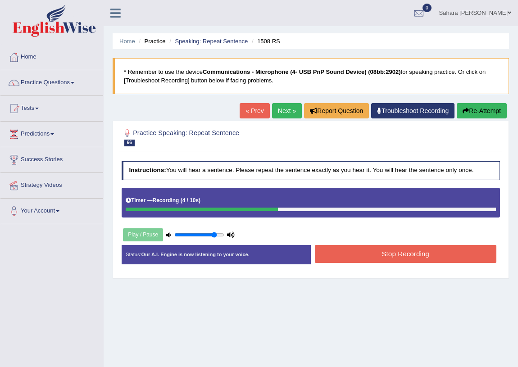
click at [337, 258] on button "Stop Recording" at bounding box center [406, 254] width 182 height 18
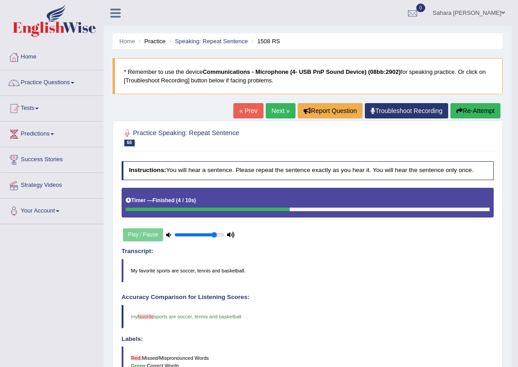
click at [266, 108] on link "Next »" at bounding box center [281, 110] width 30 height 15
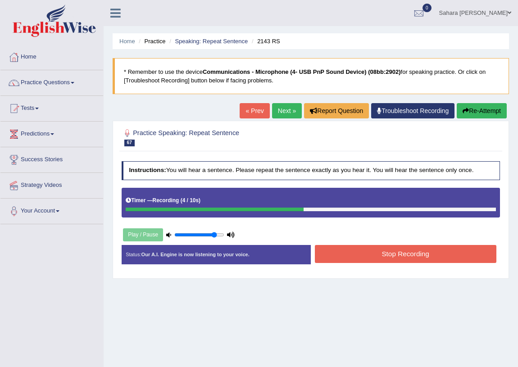
click at [347, 260] on button "Stop Recording" at bounding box center [406, 254] width 182 height 18
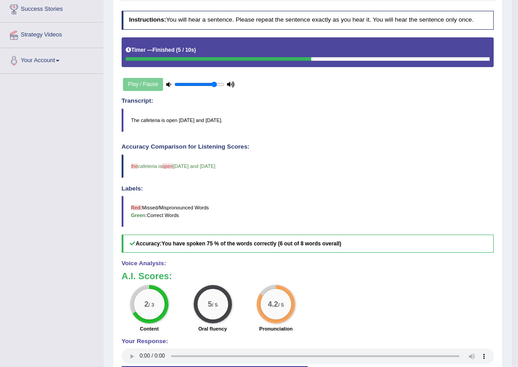
scroll to position [41, 0]
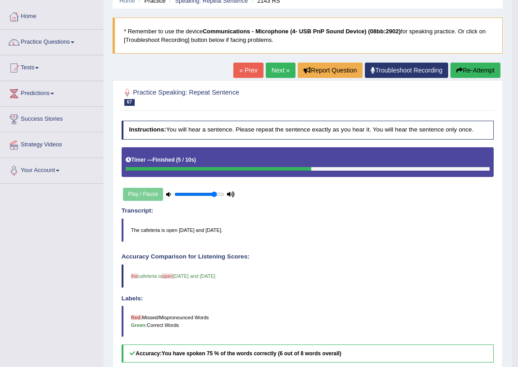
click at [274, 68] on link "Next »" at bounding box center [281, 70] width 30 height 15
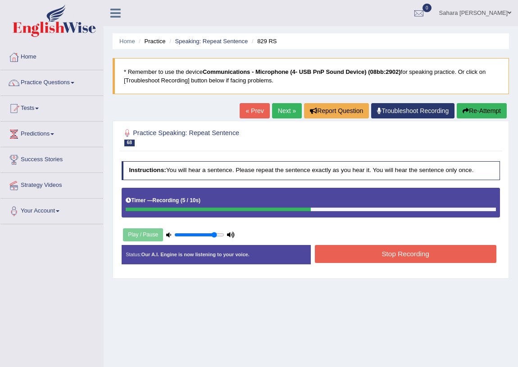
click at [369, 257] on button "Stop Recording" at bounding box center [406, 254] width 182 height 18
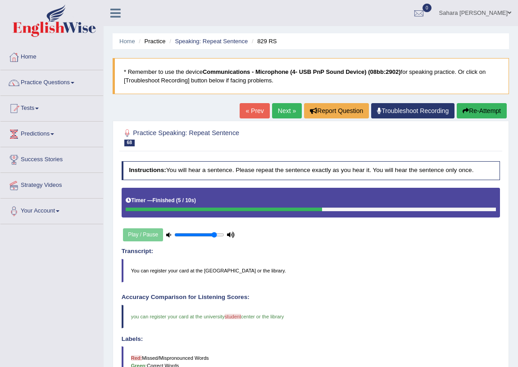
click at [288, 113] on link "Next »" at bounding box center [287, 110] width 30 height 15
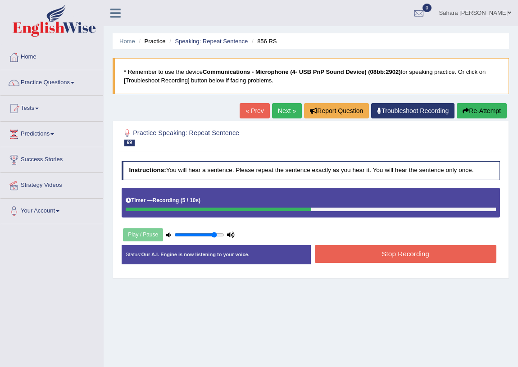
click at [383, 257] on button "Stop Recording" at bounding box center [406, 254] width 182 height 18
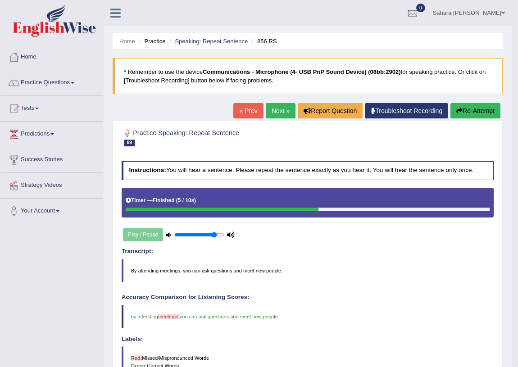
click at [266, 111] on link "Next »" at bounding box center [281, 110] width 30 height 15
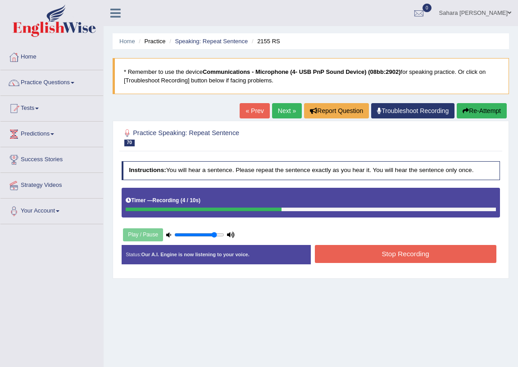
click at [349, 249] on button "Stop Recording" at bounding box center [406, 254] width 182 height 18
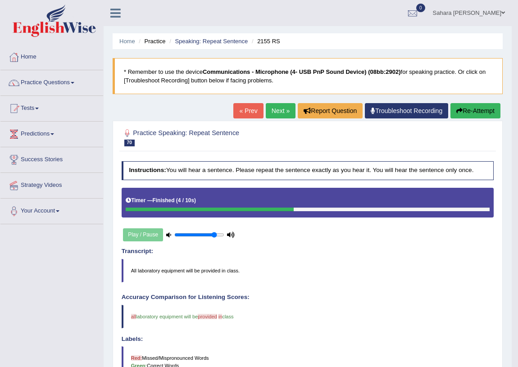
drag, startPoint x: 524, startPoint y: 97, endPoint x: 29, endPoint y: 108, distance: 494.7
click at [29, 108] on link "Tests" at bounding box center [51, 107] width 103 height 23
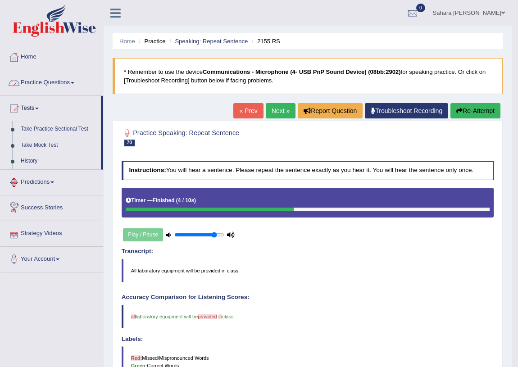
click at [32, 86] on link "Practice Questions" at bounding box center [51, 81] width 103 height 23
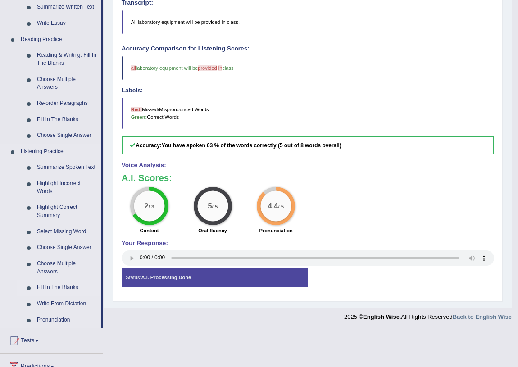
scroll to position [246, 0]
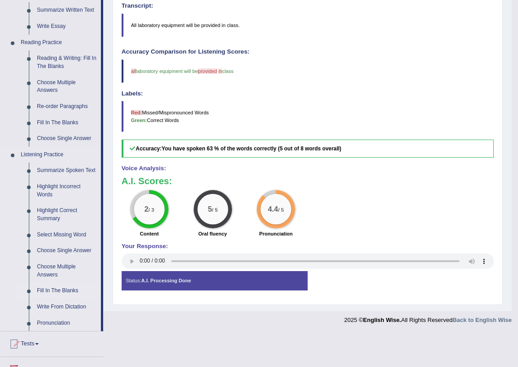
click at [54, 287] on link "Fill In The Blanks" at bounding box center [67, 291] width 68 height 16
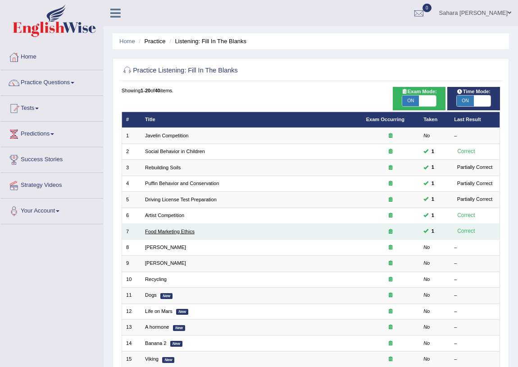
click at [182, 232] on link "Food Marketing Ethics" at bounding box center [170, 231] width 50 height 5
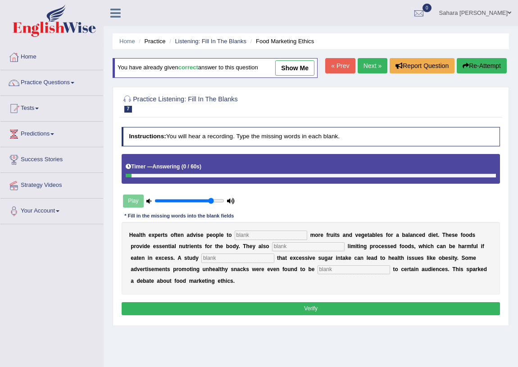
click at [248, 240] on input "text" at bounding box center [271, 235] width 73 height 9
type input "consume"
click at [344, 252] on input "text" at bounding box center [308, 247] width 73 height 9
type input "recommended"
click at [260, 263] on input "text" at bounding box center [238, 258] width 73 height 9
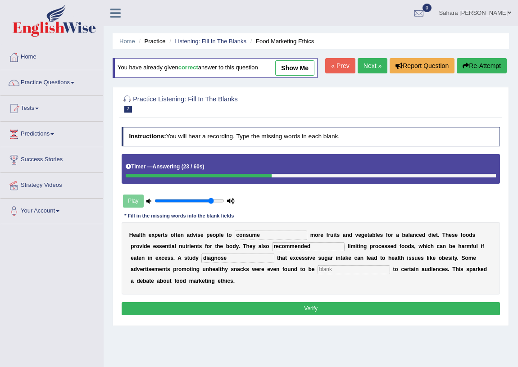
type input "diagnose"
click at [348, 275] on input "text" at bounding box center [354, 270] width 73 height 9
type input "offensive"
click at [344, 316] on button "Verify" at bounding box center [311, 309] width 379 height 13
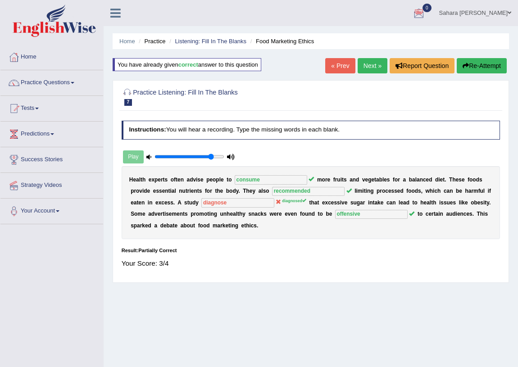
click at [365, 64] on link "Next »" at bounding box center [373, 65] width 30 height 15
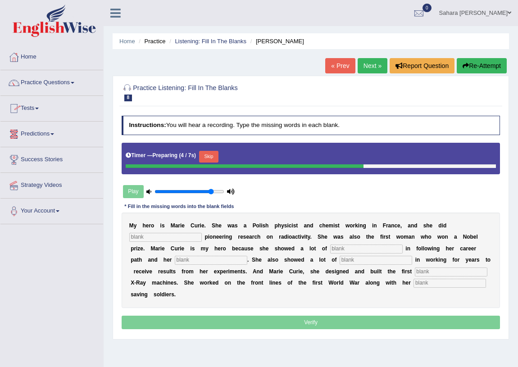
scroll to position [41, 0]
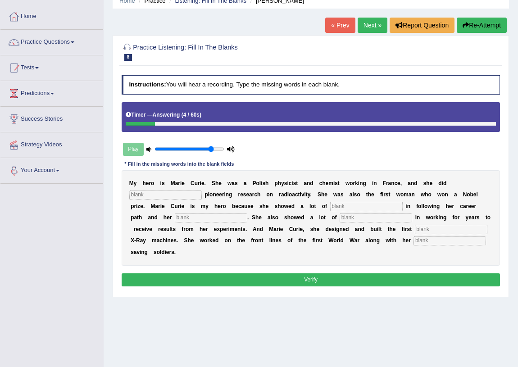
click at [146, 196] on input "text" at bounding box center [165, 195] width 73 height 9
type input "conducted"
click at [339, 206] on input "text" at bounding box center [366, 206] width 73 height 9
type input "determination"
click at [195, 220] on input "text" at bounding box center [211, 218] width 73 height 9
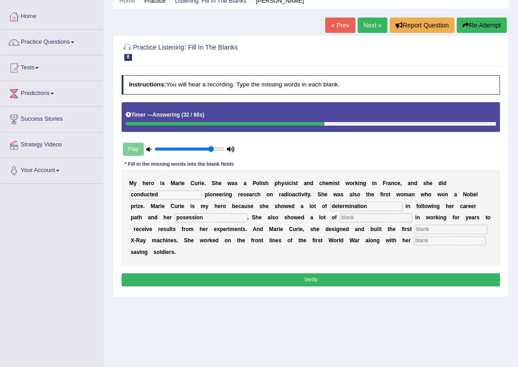
type input "posession"
click at [346, 218] on input "text" at bounding box center [376, 218] width 73 height 9
type input "patience"
click at [415, 234] on input "text" at bounding box center [451, 229] width 73 height 9
type input "mobiled"
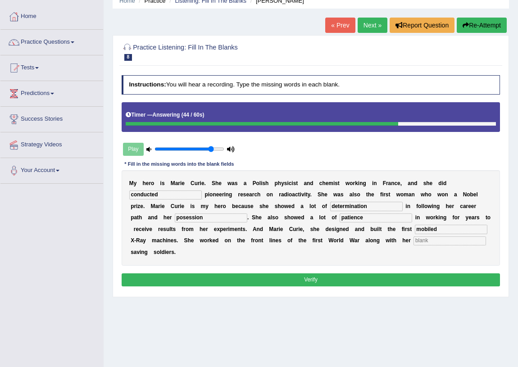
click at [414, 246] on input "text" at bounding box center [450, 241] width 73 height 9
type input "daughter"
click at [183, 216] on input "posession" at bounding box center [211, 218] width 73 height 9
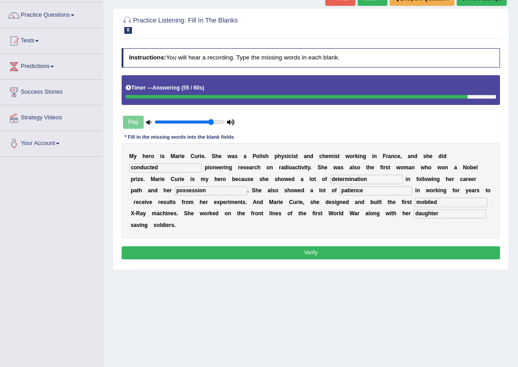
scroll to position [82, 0]
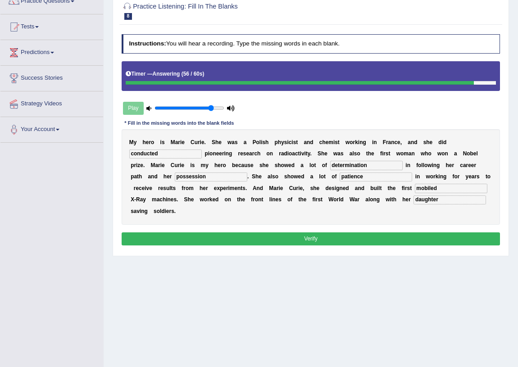
click at [197, 179] on input "possession" at bounding box center [211, 177] width 73 height 9
type input "possesion"
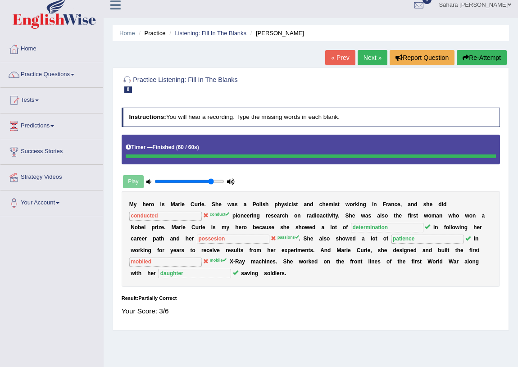
scroll to position [0, 0]
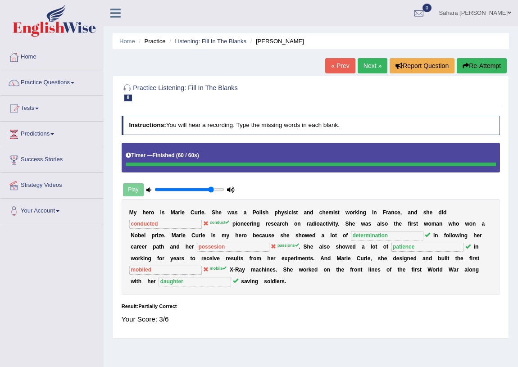
click at [366, 60] on link "Next »" at bounding box center [373, 65] width 30 height 15
